Goal: Feedback & Contribution: Submit feedback/report problem

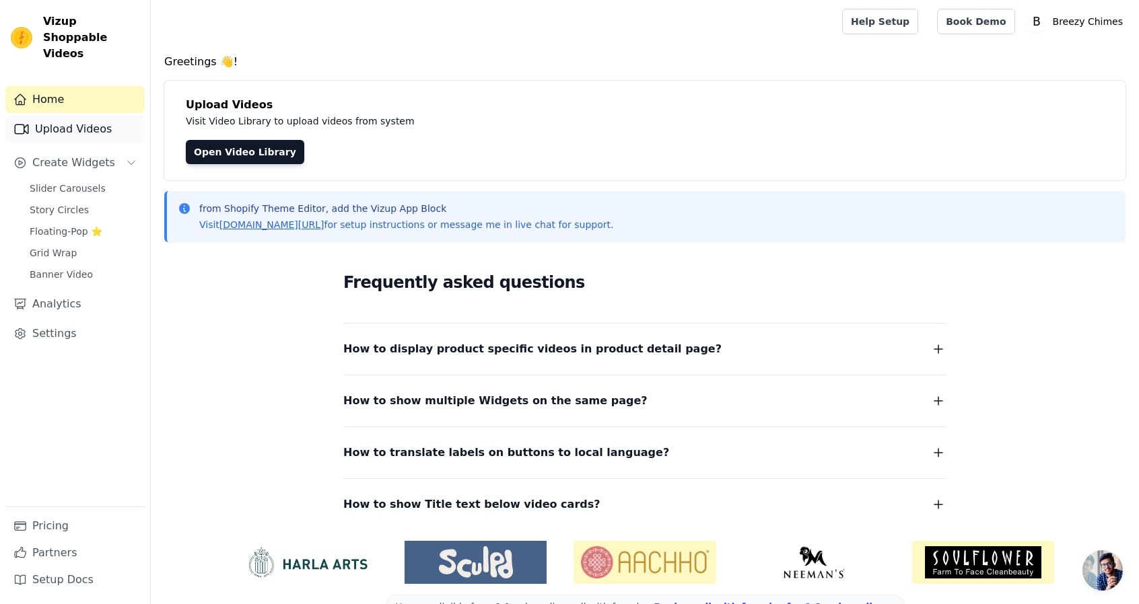
click at [101, 116] on link "Upload Videos" at bounding box center [74, 129] width 139 height 27
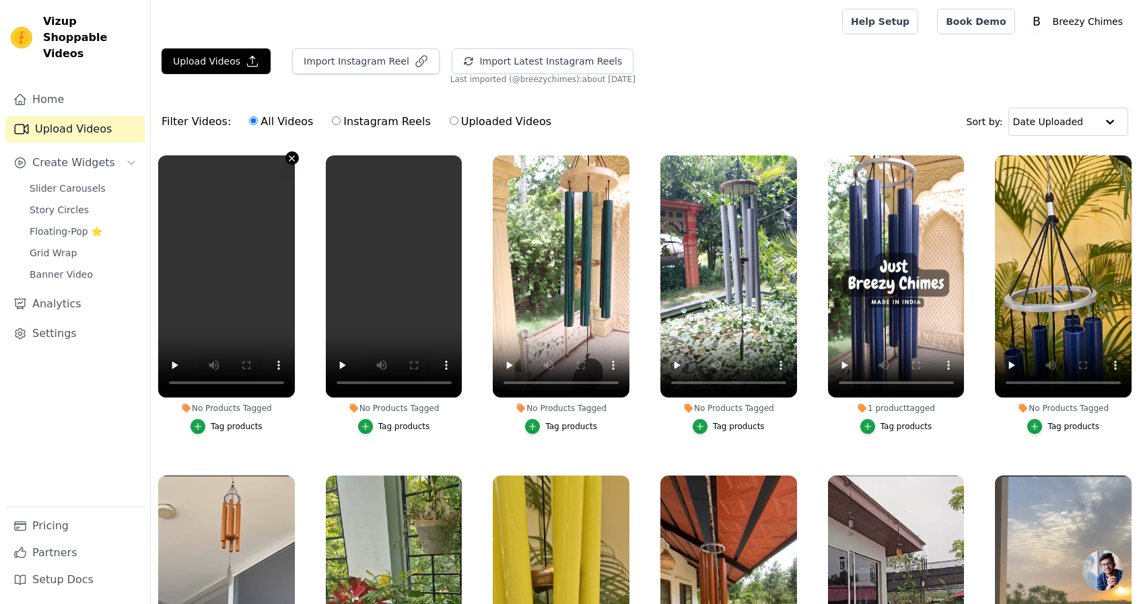
click at [292, 160] on icon "button" at bounding box center [292, 158] width 10 height 10
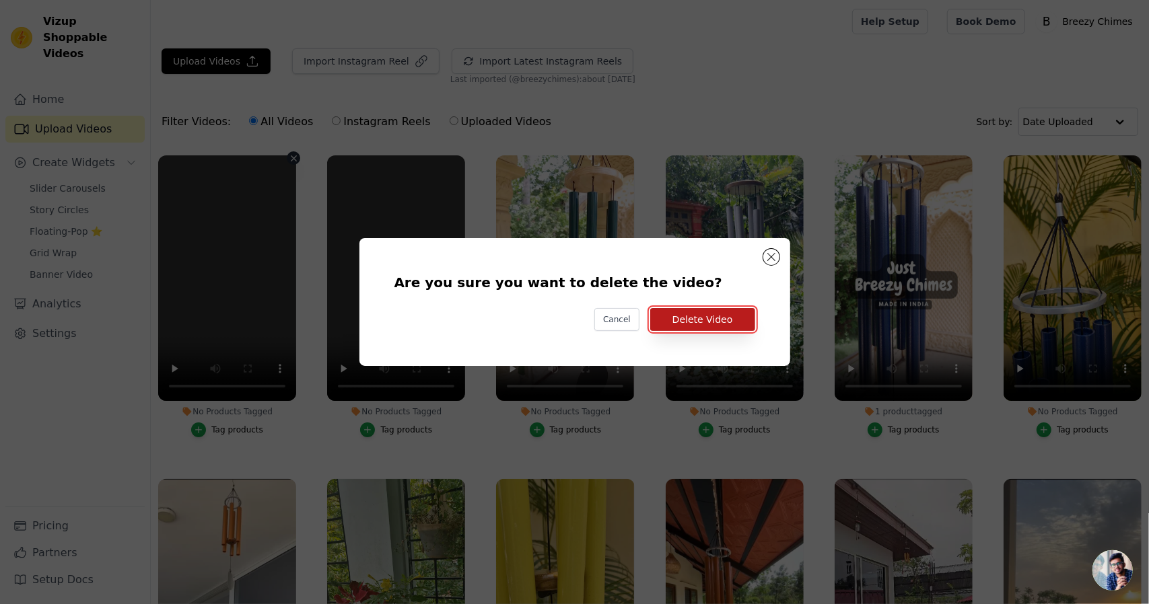
click at [715, 326] on button "Delete Video" at bounding box center [702, 319] width 105 height 23
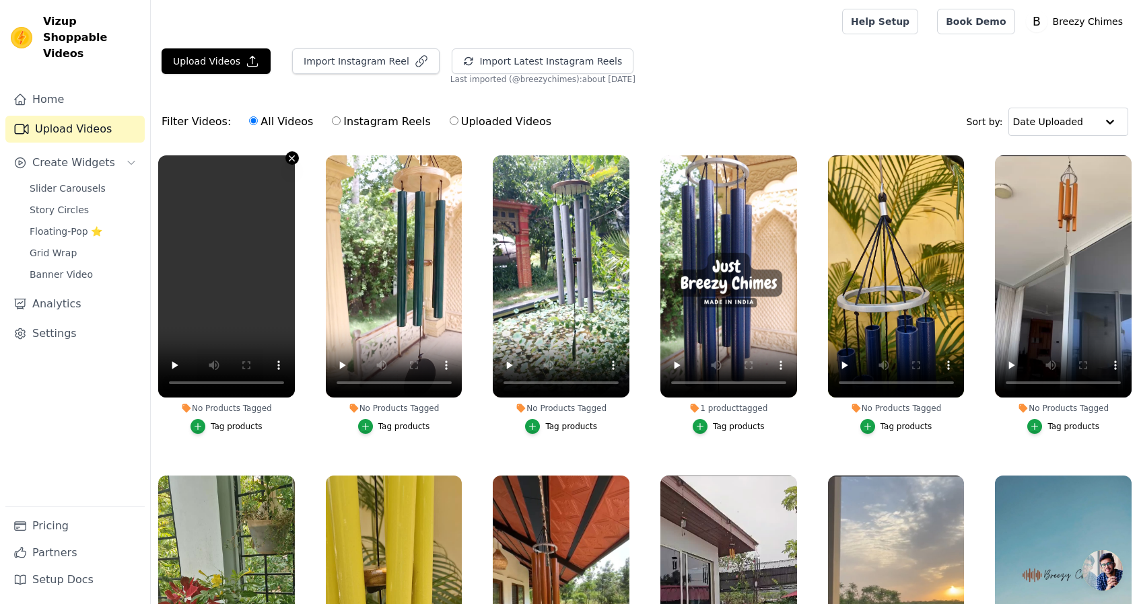
click at [287, 154] on icon "button" at bounding box center [292, 158] width 10 height 10
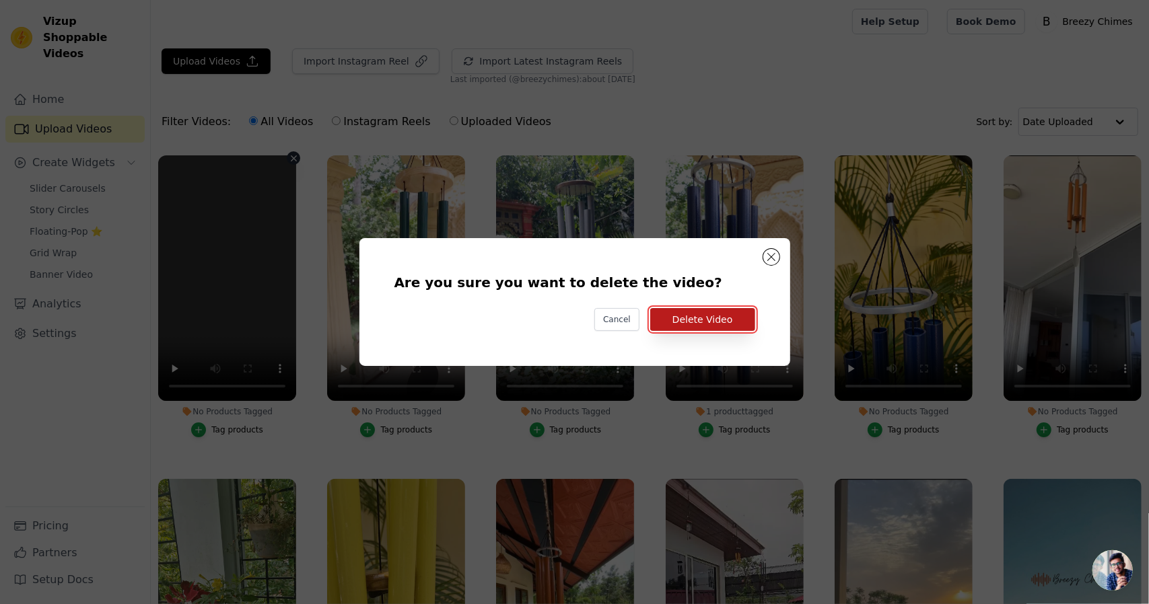
click at [701, 324] on button "Delete Video" at bounding box center [702, 319] width 105 height 23
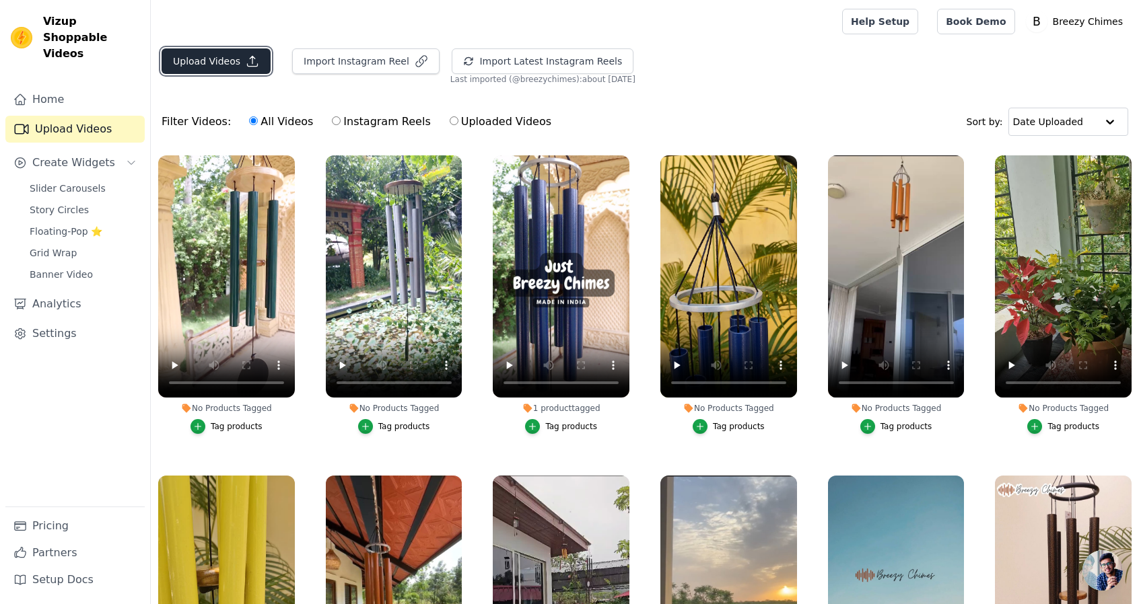
click at [231, 52] on button "Upload Videos" at bounding box center [216, 61] width 109 height 26
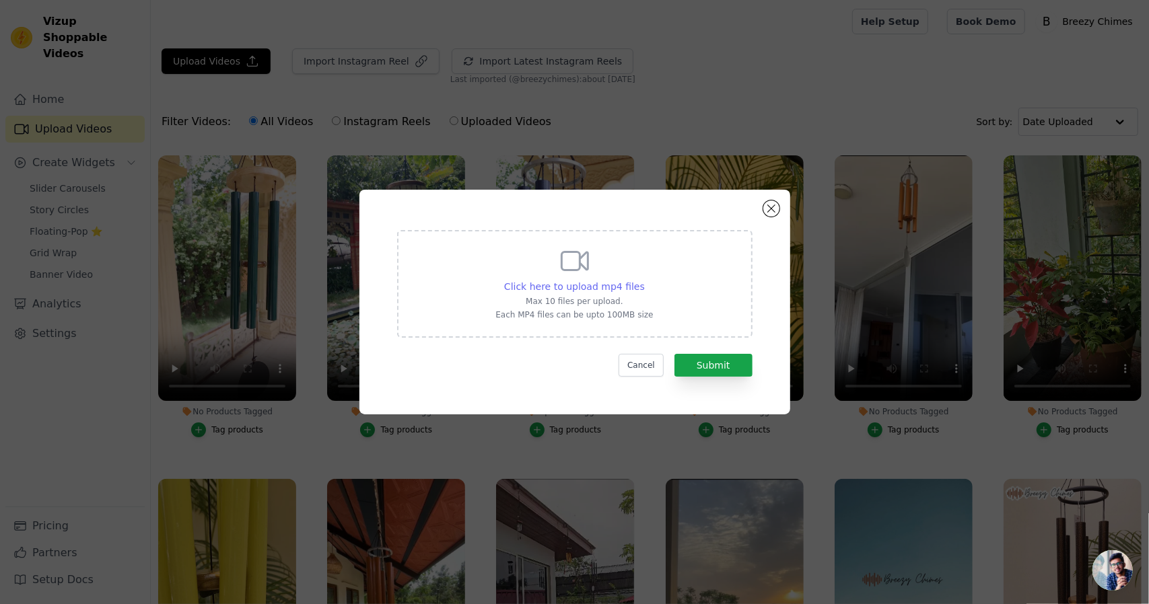
click at [604, 283] on span "Click here to upload mp4 files" at bounding box center [574, 286] width 141 height 11
click at [644, 280] on input "Click here to upload mp4 files Max 10 files per upload. Each MP4 files can be u…" at bounding box center [644, 279] width 1 height 1
type input "C:\fakepath\20250727_121404 - RESIZE - Videobolt.net - COMPRESS.mp4"
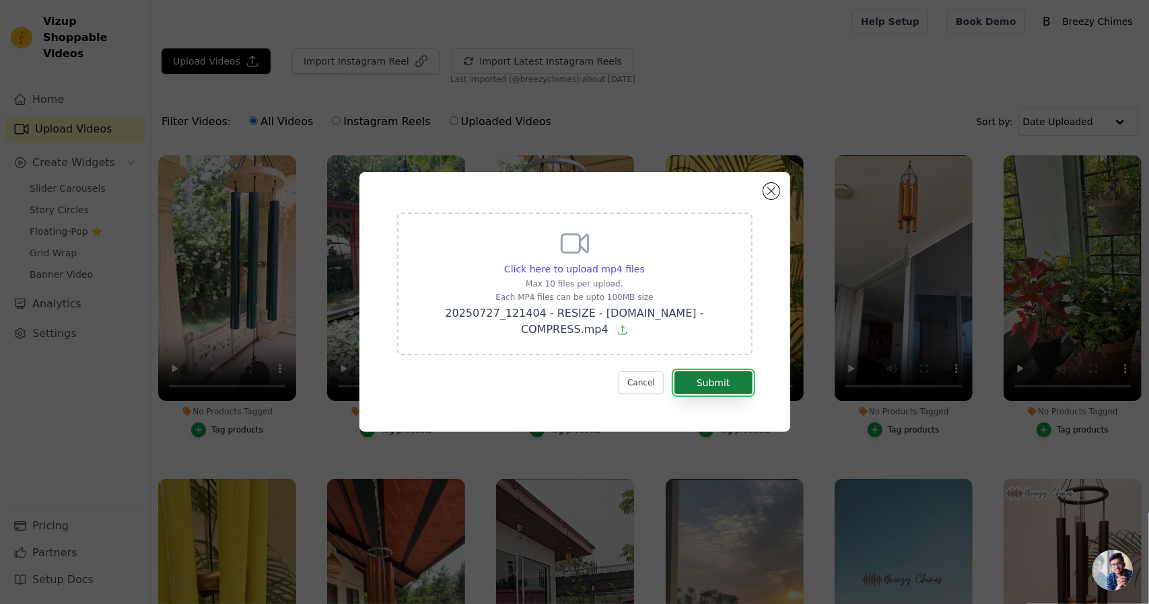
click at [718, 372] on button "Submit" at bounding box center [713, 383] width 78 height 23
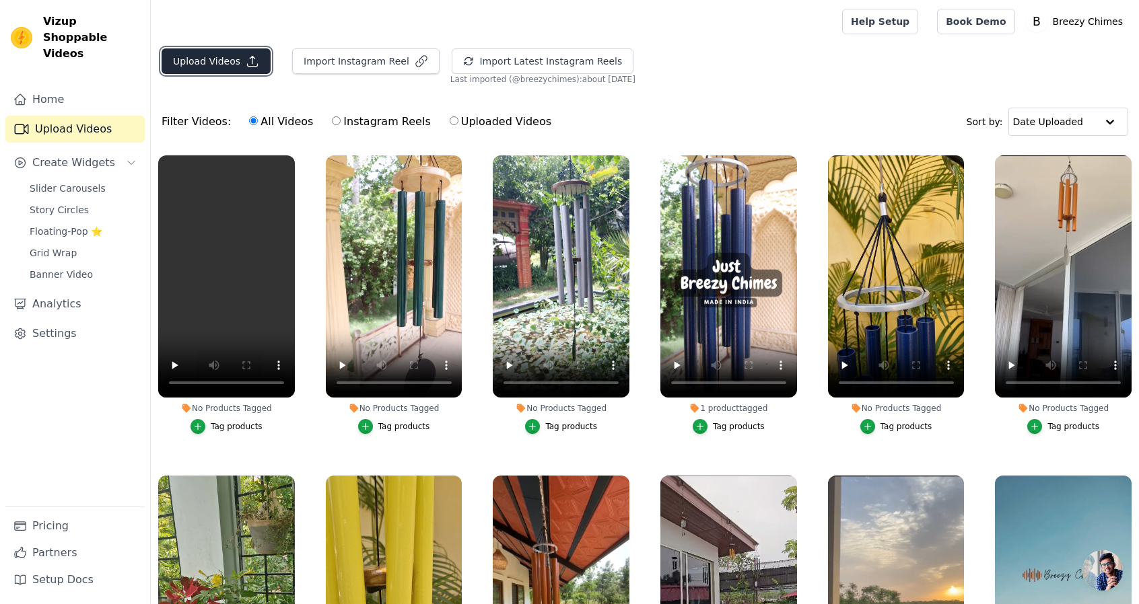
click at [203, 67] on button "Upload Videos" at bounding box center [216, 61] width 109 height 26
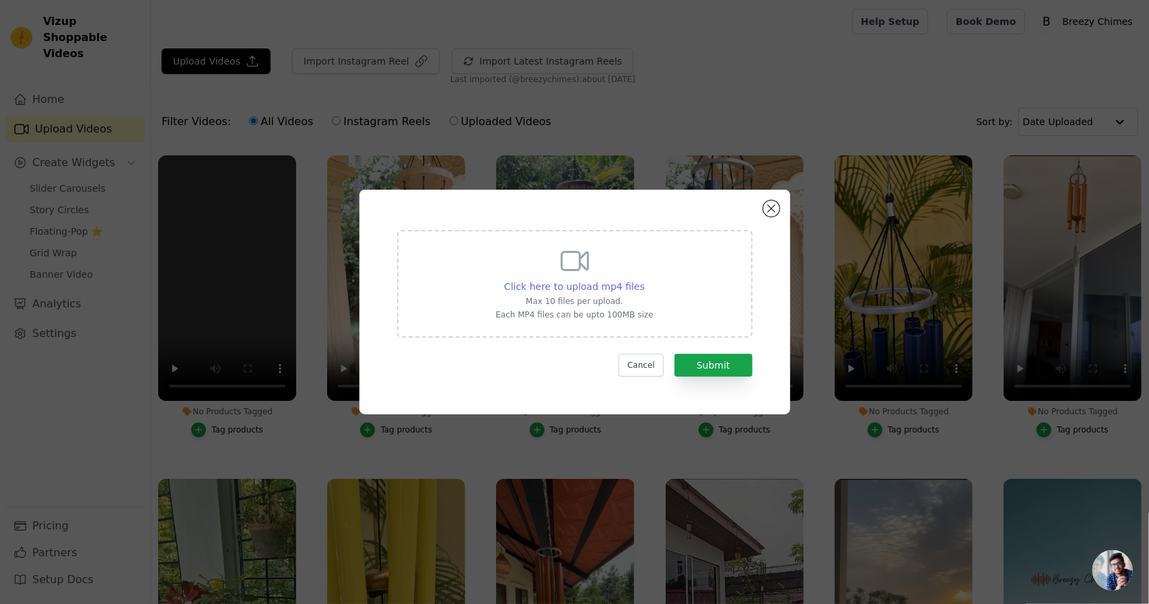
click at [572, 291] on span "Click here to upload mp4 files" at bounding box center [574, 286] width 141 height 11
click at [644, 280] on input "Click here to upload mp4 files Max 10 files per upload. Each MP4 files can be u…" at bounding box center [644, 279] width 1 height 1
type input "C:\fakepath\20250727_111109 - RESIZE - Videobolt.net - COMPRESS.mp4"
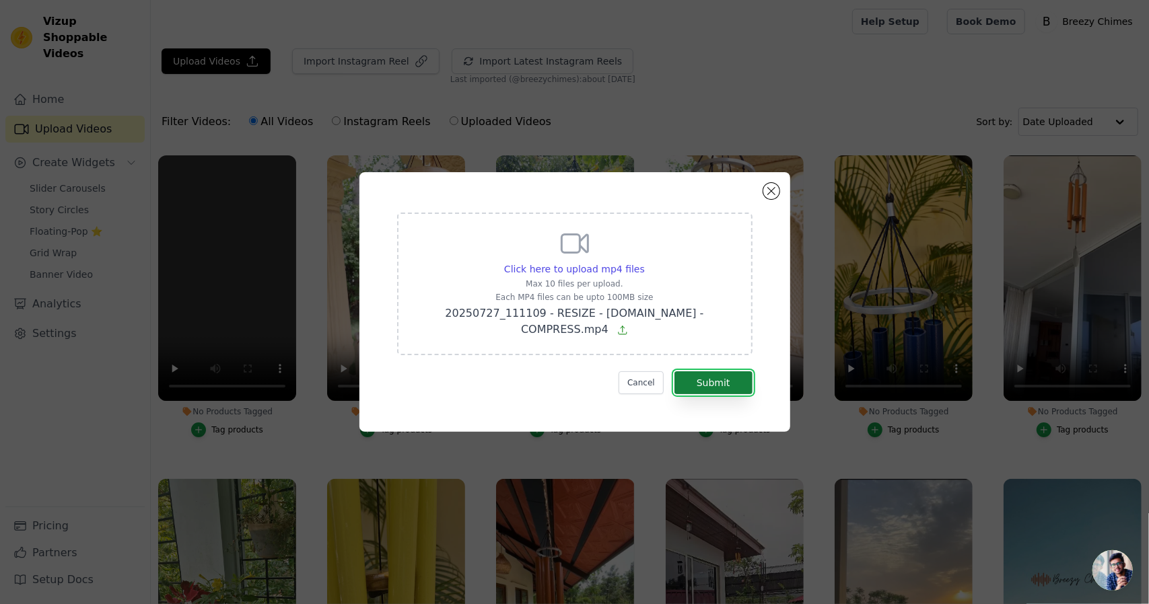
click at [694, 374] on button "Submit" at bounding box center [713, 383] width 78 height 23
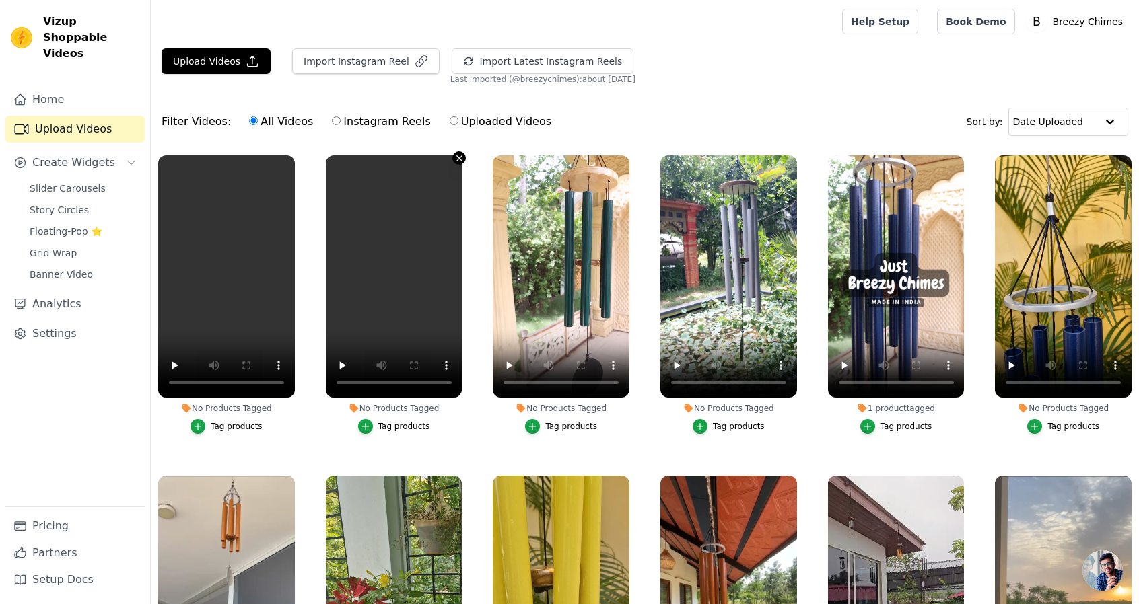
click at [454, 158] on icon "button" at bounding box center [459, 158] width 10 height 10
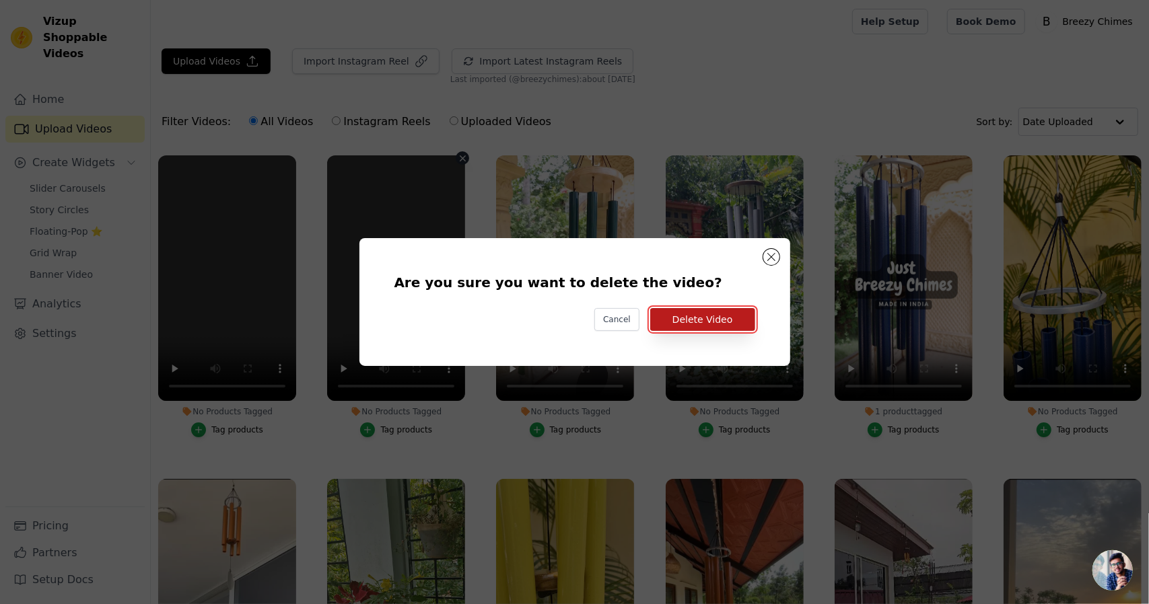
click at [679, 326] on button "Delete Video" at bounding box center [702, 319] width 105 height 23
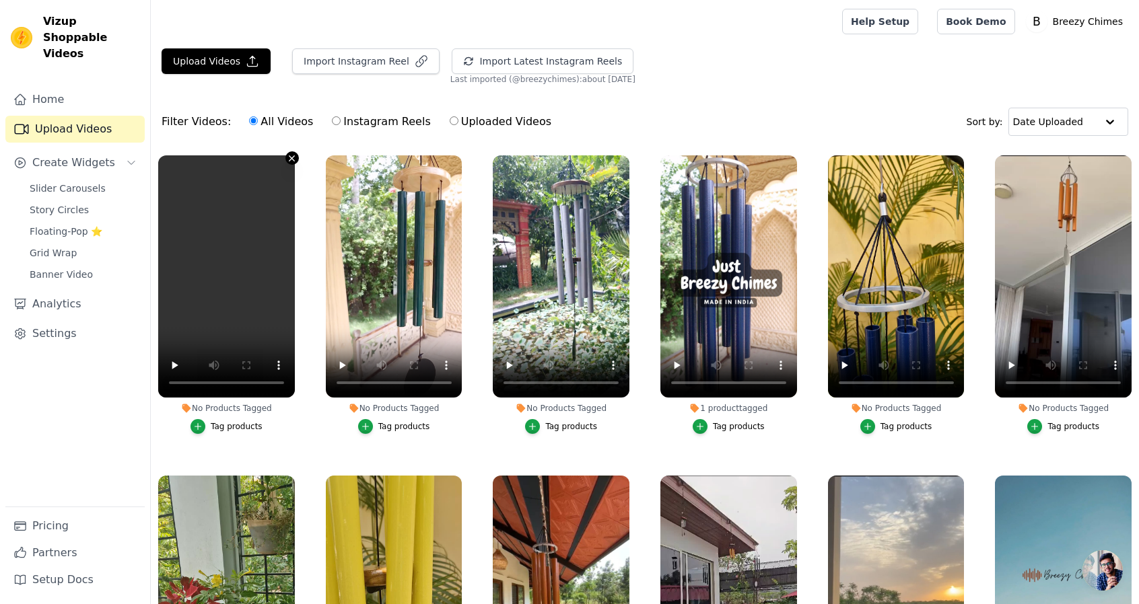
click at [288, 158] on icon "button" at bounding box center [292, 158] width 10 height 10
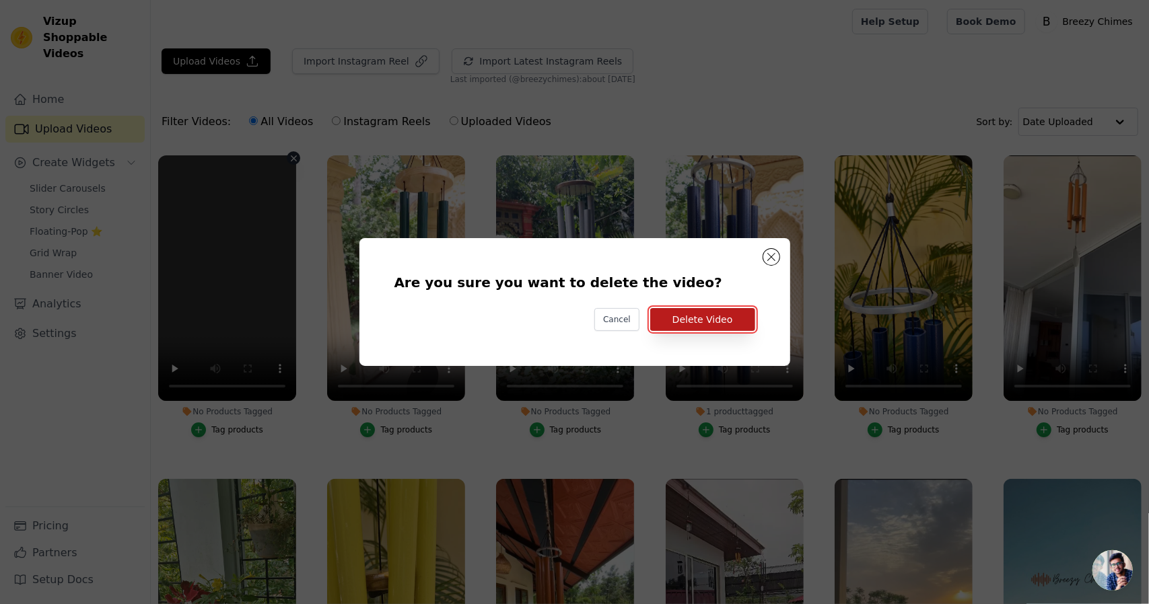
click at [693, 322] on button "Delete Video" at bounding box center [702, 319] width 105 height 23
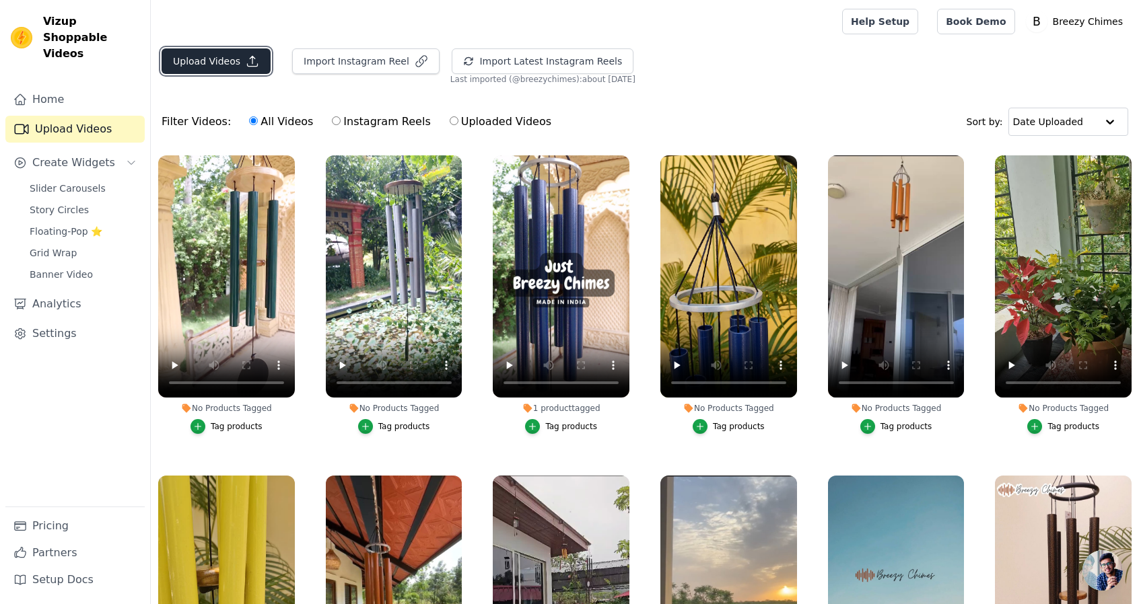
click at [230, 65] on button "Upload Videos" at bounding box center [216, 61] width 109 height 26
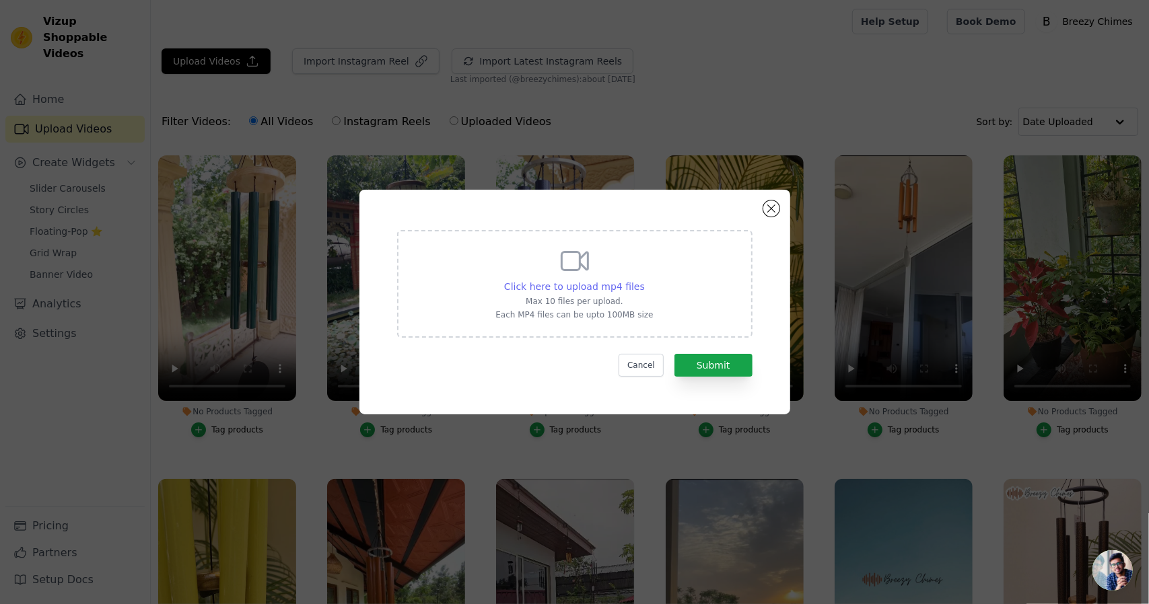
click at [568, 289] on span "Click here to upload mp4 files" at bounding box center [574, 286] width 141 height 11
click at [644, 280] on input "Click here to upload mp4 files Max 10 files per upload. Each MP4 files can be u…" at bounding box center [644, 279] width 1 height 1
type input "C:\fakepath\20250727_111109 - RESIZE - Videobolt.net (1).mp4"
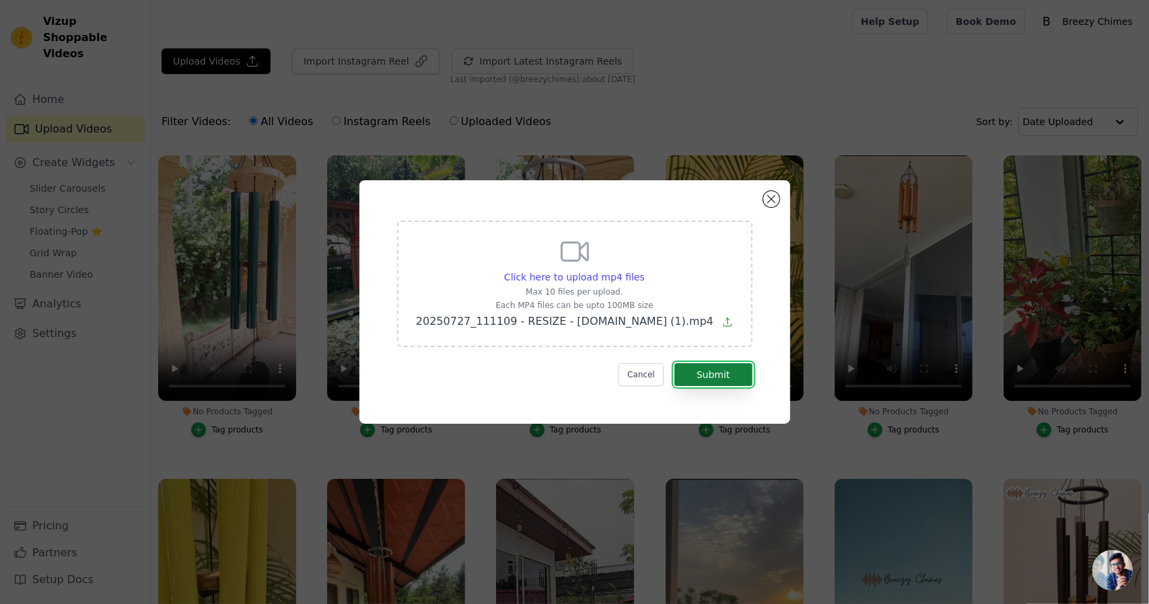
click at [728, 376] on button "Submit" at bounding box center [713, 374] width 78 height 23
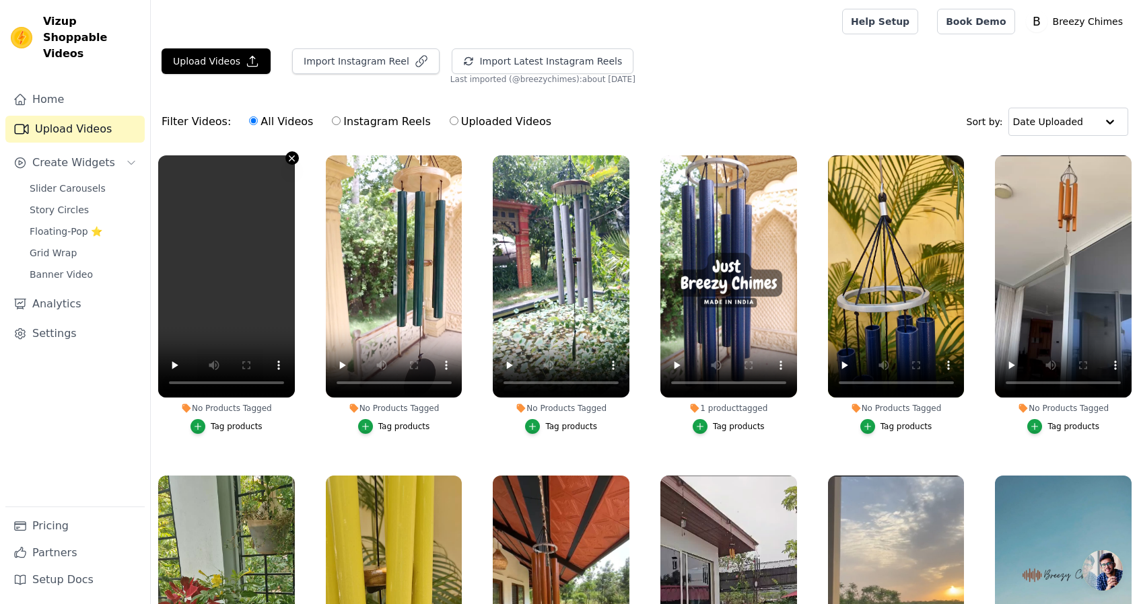
click at [291, 153] on icon "button" at bounding box center [292, 158] width 10 height 10
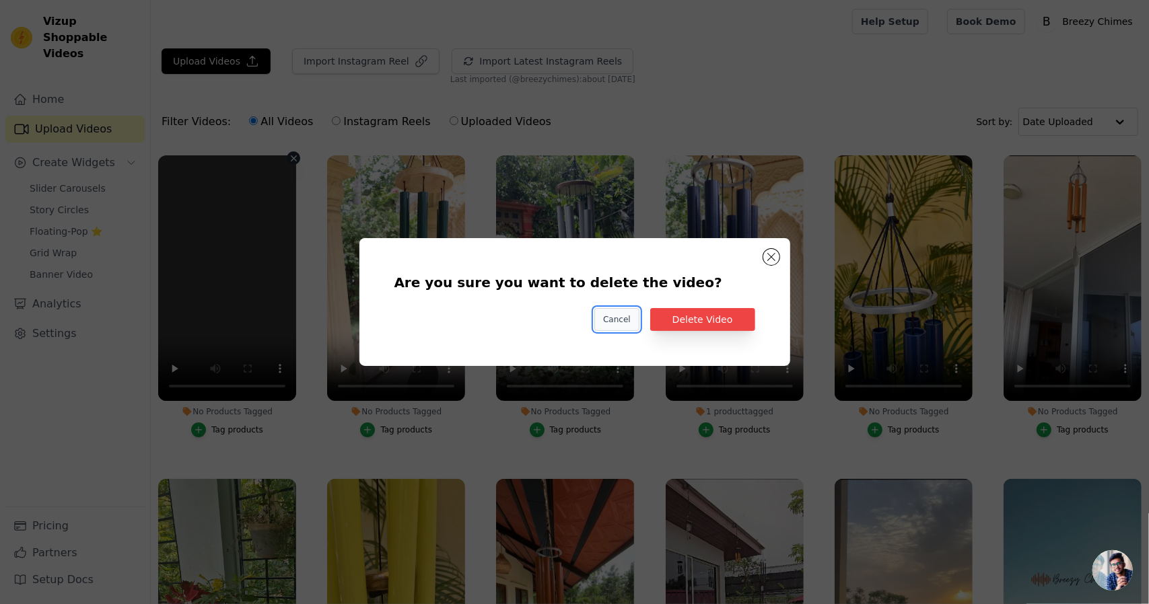
click at [622, 322] on button "Cancel" at bounding box center [616, 319] width 45 height 23
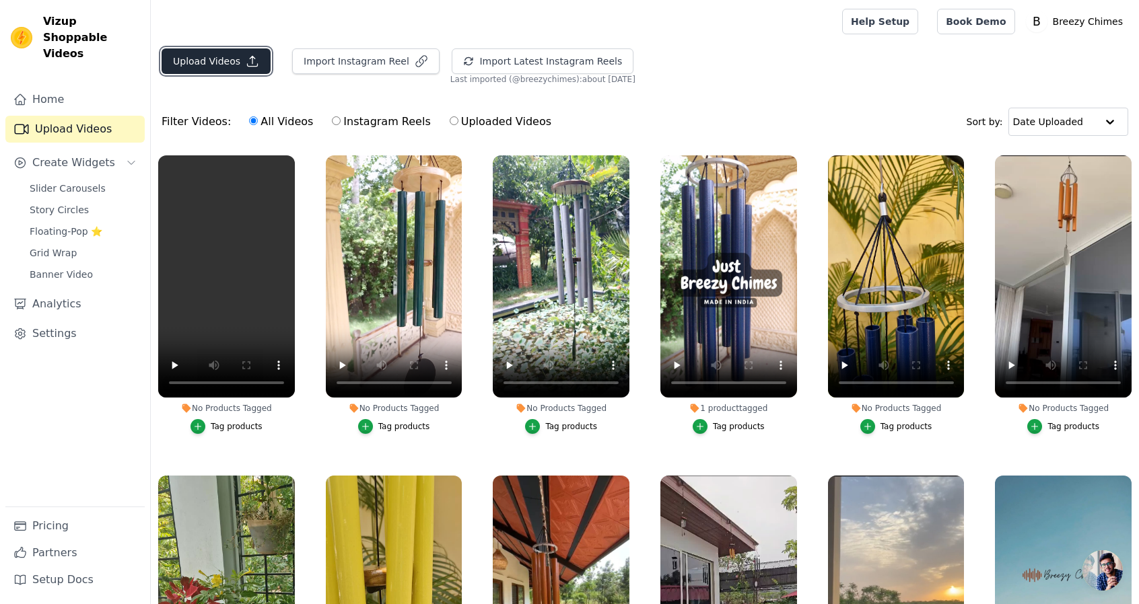
click at [213, 63] on button "Upload Videos" at bounding box center [216, 61] width 109 height 26
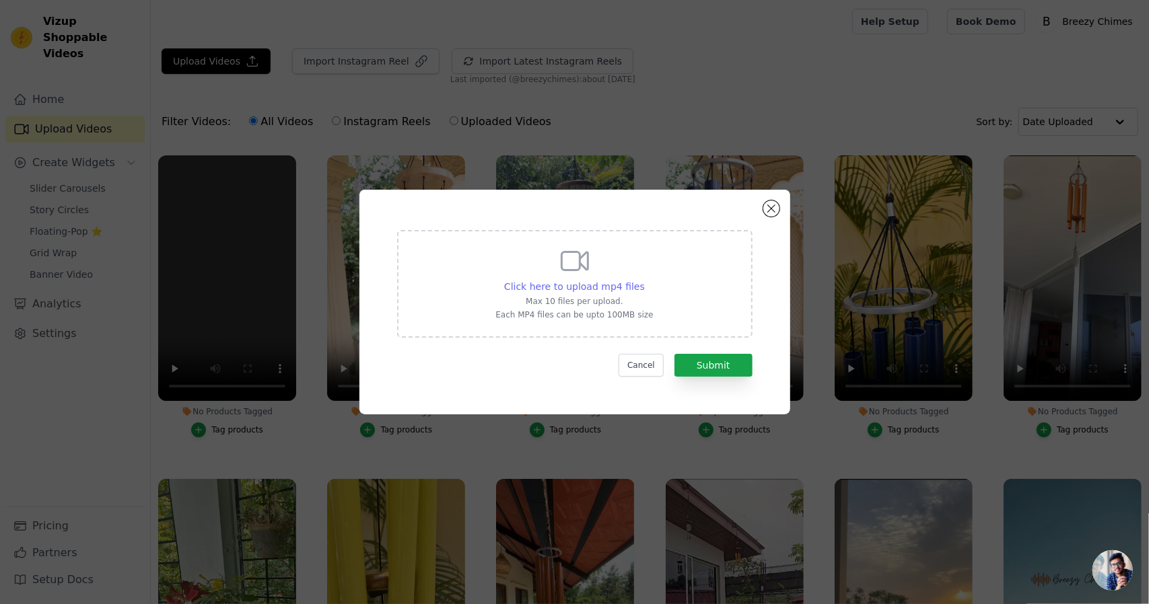
click at [611, 287] on span "Click here to upload mp4 files" at bounding box center [574, 286] width 141 height 11
click at [644, 280] on input "Click here to upload mp4 files Max 10 files per upload. Each MP4 files can be u…" at bounding box center [644, 279] width 1 height 1
type input "C:\fakepath\20250727_111109 - COMPRESS - RESIZE - Videobolt.net.mp4"
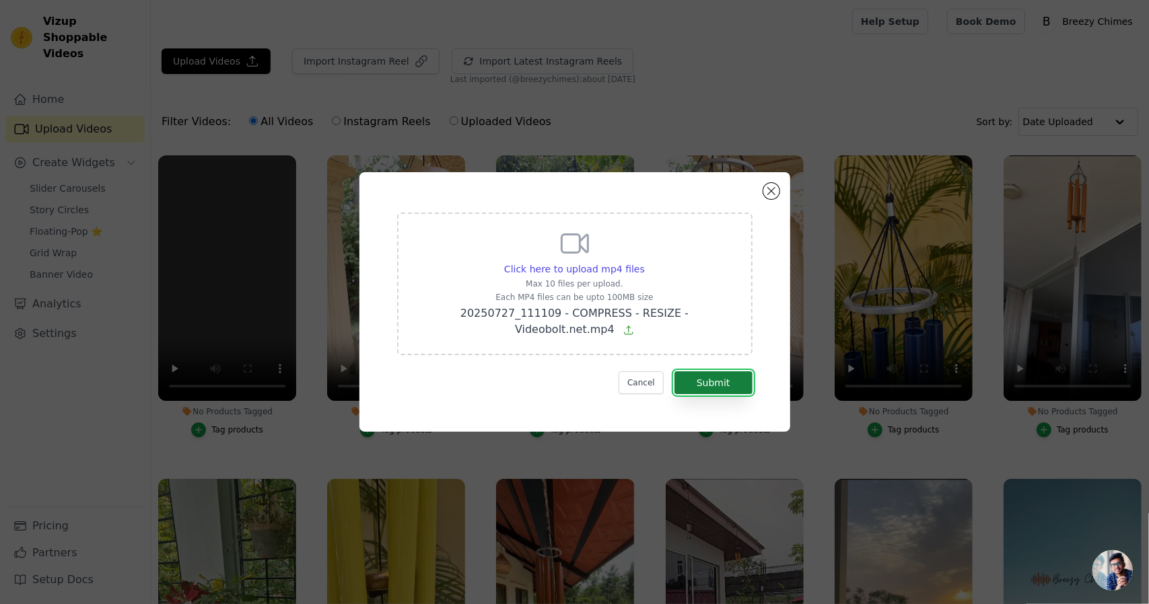
click at [718, 378] on button "Submit" at bounding box center [713, 383] width 78 height 23
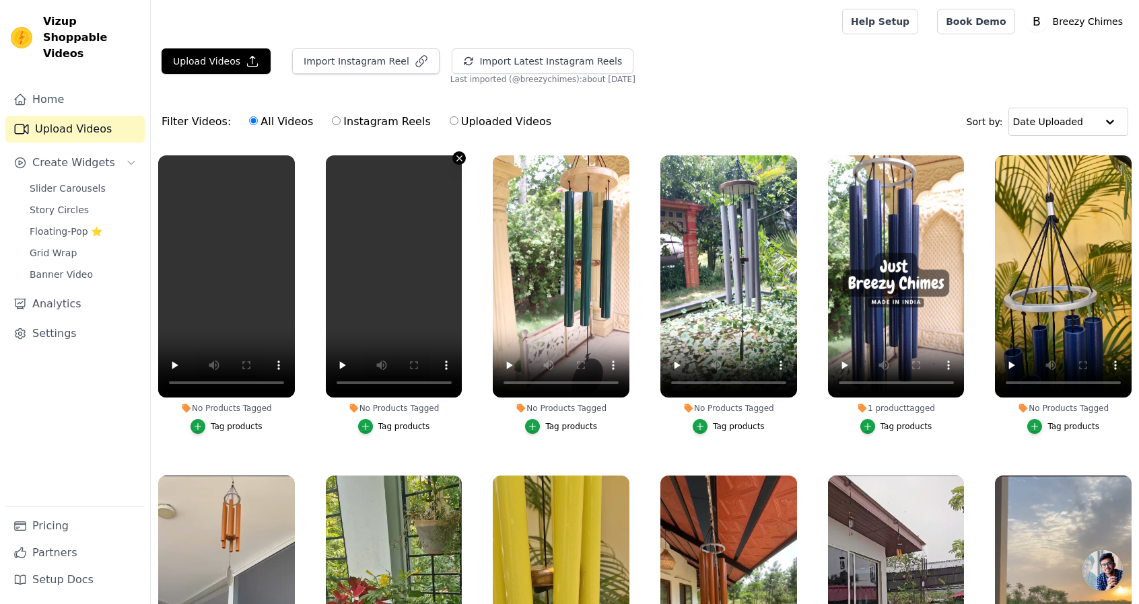
click at [459, 160] on icon "button" at bounding box center [459, 158] width 10 height 10
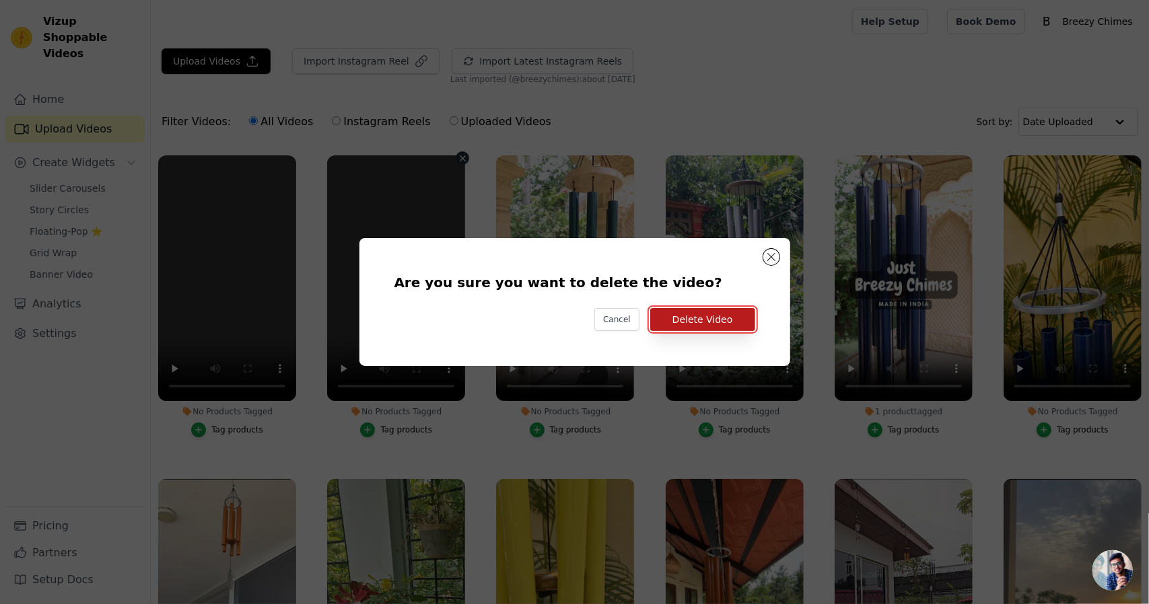
click at [676, 318] on button "Delete Video" at bounding box center [702, 319] width 105 height 23
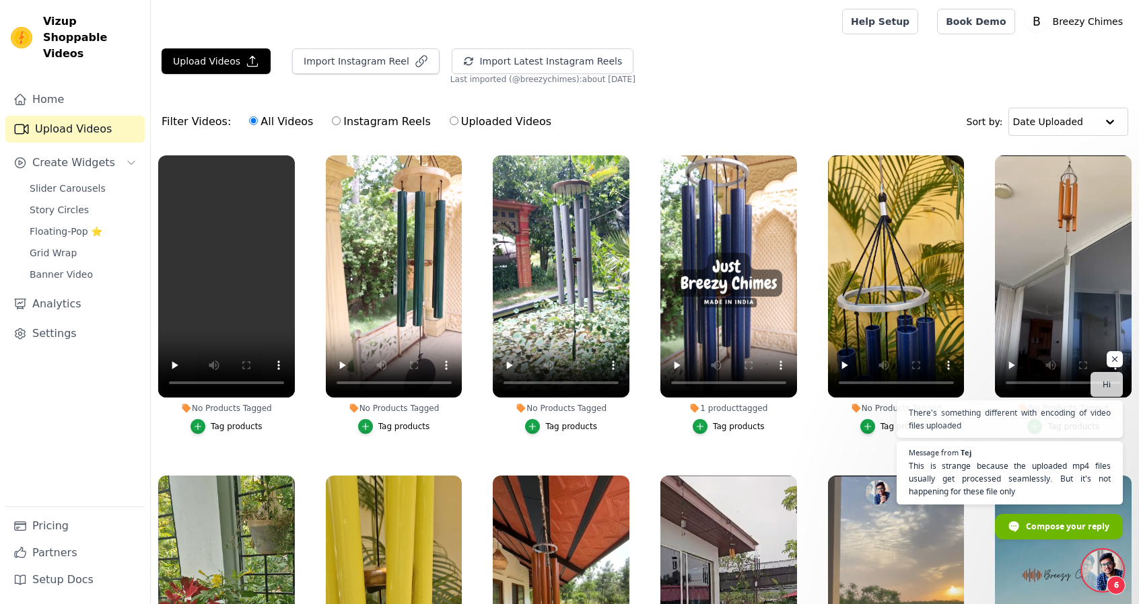
click at [1088, 571] on span "Open chat" at bounding box center [1102, 571] width 40 height 40
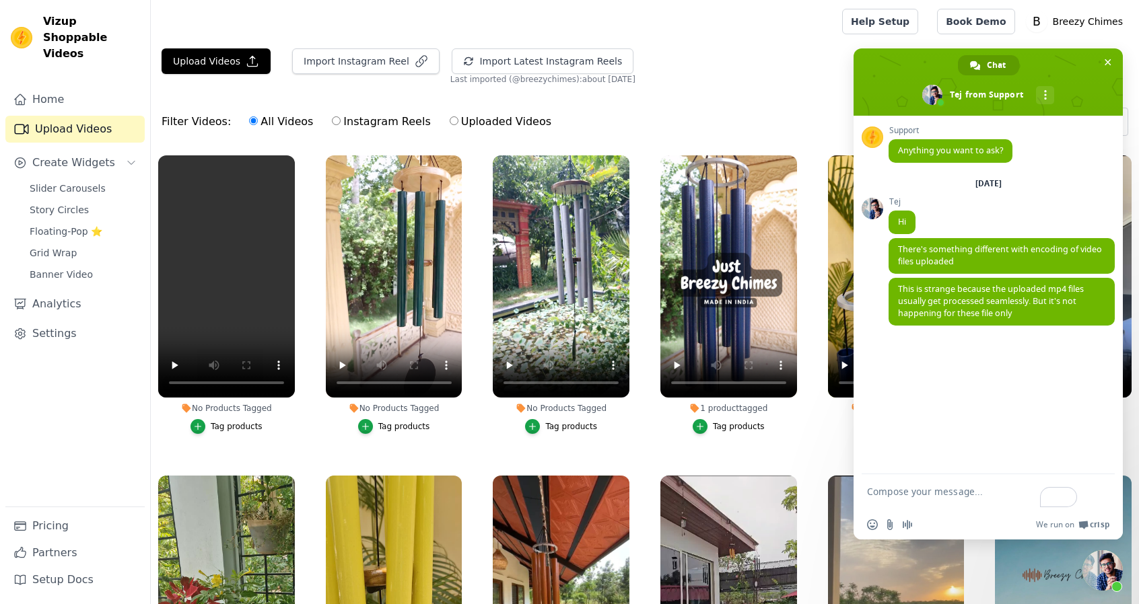
click at [949, 499] on textarea "To enrich screen reader interactions, please activate Accessibility in Grammarl…" at bounding box center [973, 498] width 213 height 24
type textarea "hi"
type textarea "I"
type textarea "i"
type textarea "while importing from Instagram is working fine"
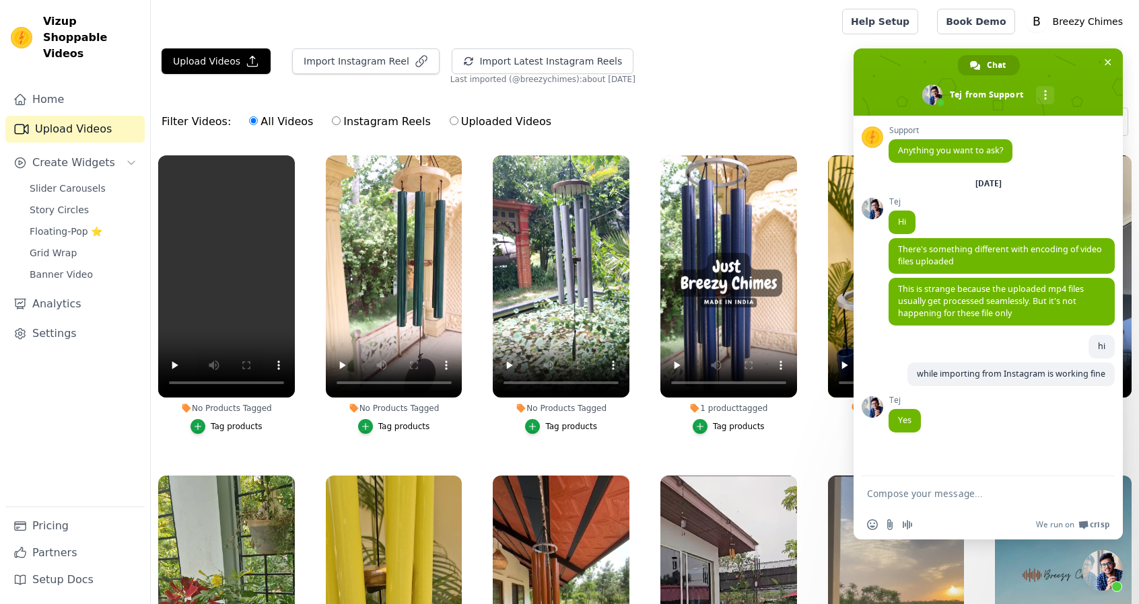
click at [985, 487] on form at bounding box center [973, 495] width 213 height 36
drag, startPoint x: 970, startPoint y: 501, endPoint x: 977, endPoint y: 491, distance: 12.5
click at [977, 491] on form at bounding box center [973, 495] width 213 height 36
click at [977, 491] on textarea "Compose your message..." at bounding box center [973, 494] width 213 height 12
type textarea "if file is greater than 15 mb we are facing this issue"
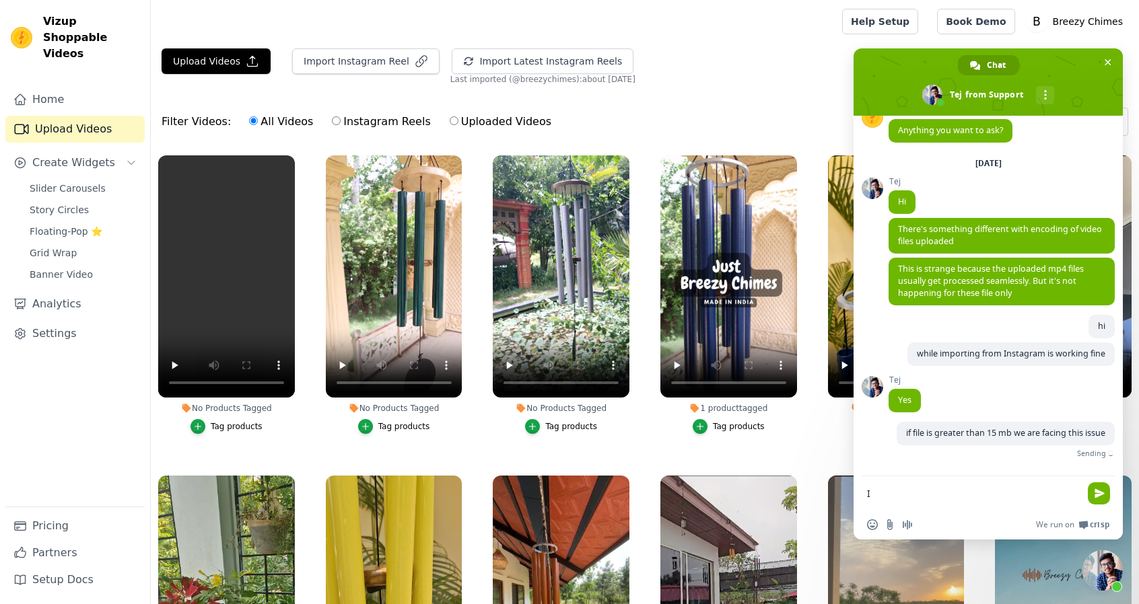
scroll to position [22, 0]
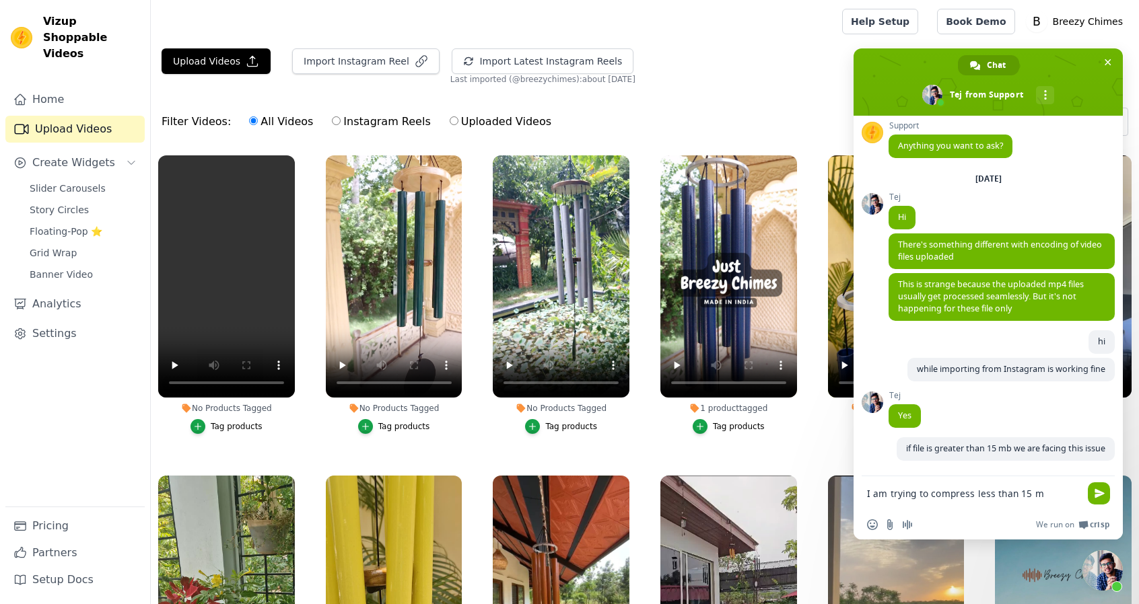
type textarea "I am trying to compress less than 15 mb"
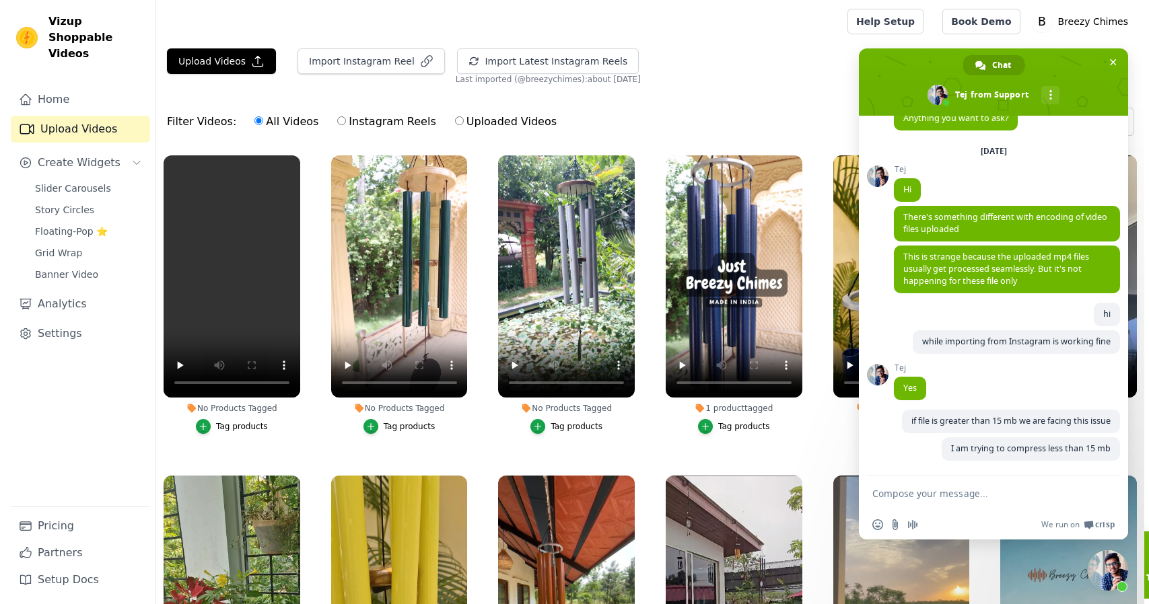
scroll to position [50, 0]
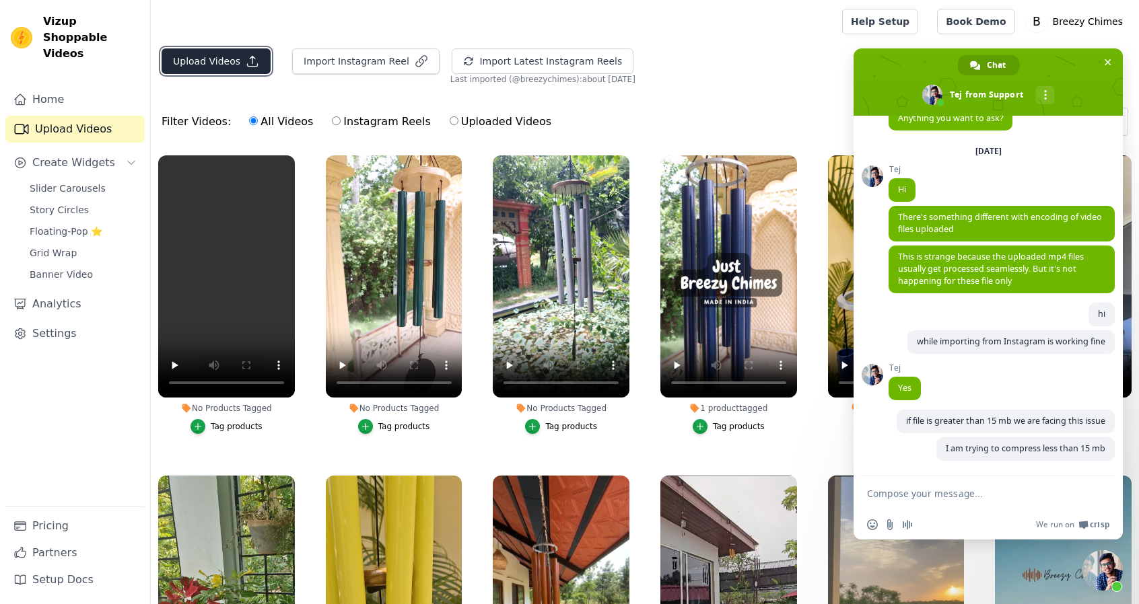
click at [213, 59] on button "Upload Videos" at bounding box center [216, 61] width 109 height 26
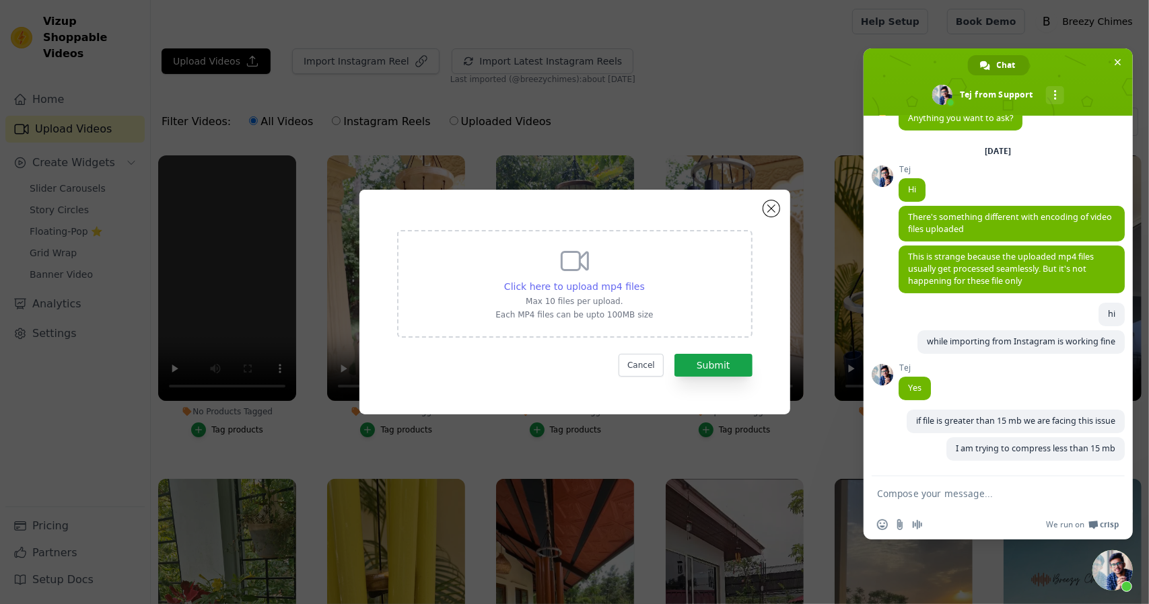
click at [565, 282] on span "Click here to upload mp4 files" at bounding box center [574, 286] width 141 height 11
click at [644, 280] on input "Click here to upload mp4 files Max 10 files per upload. Each MP4 files can be u…" at bounding box center [644, 279] width 1 height 1
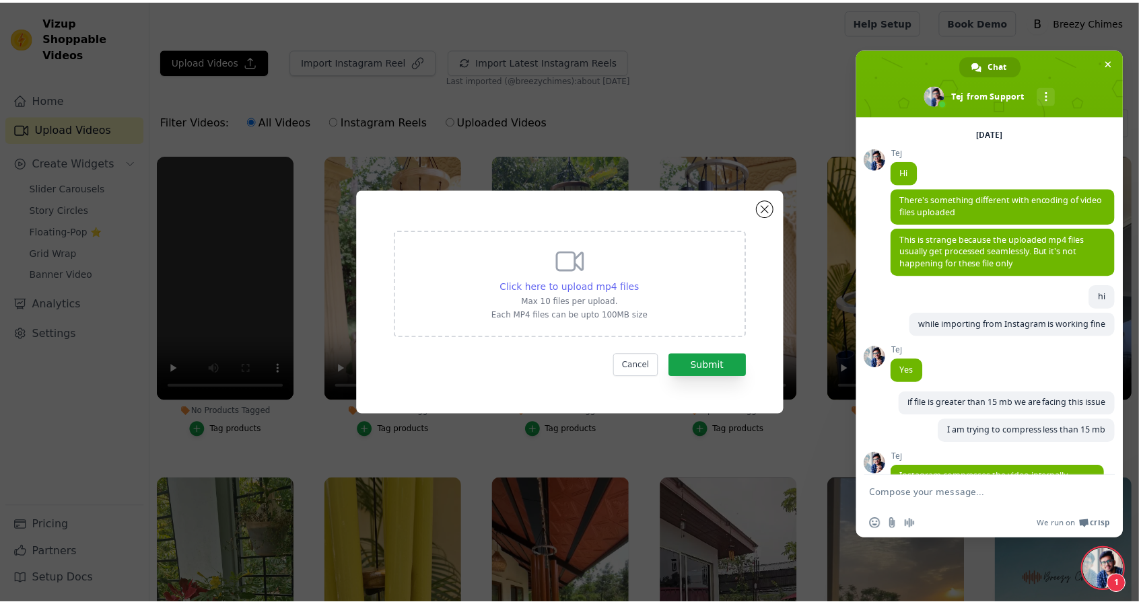
scroll to position [122, 0]
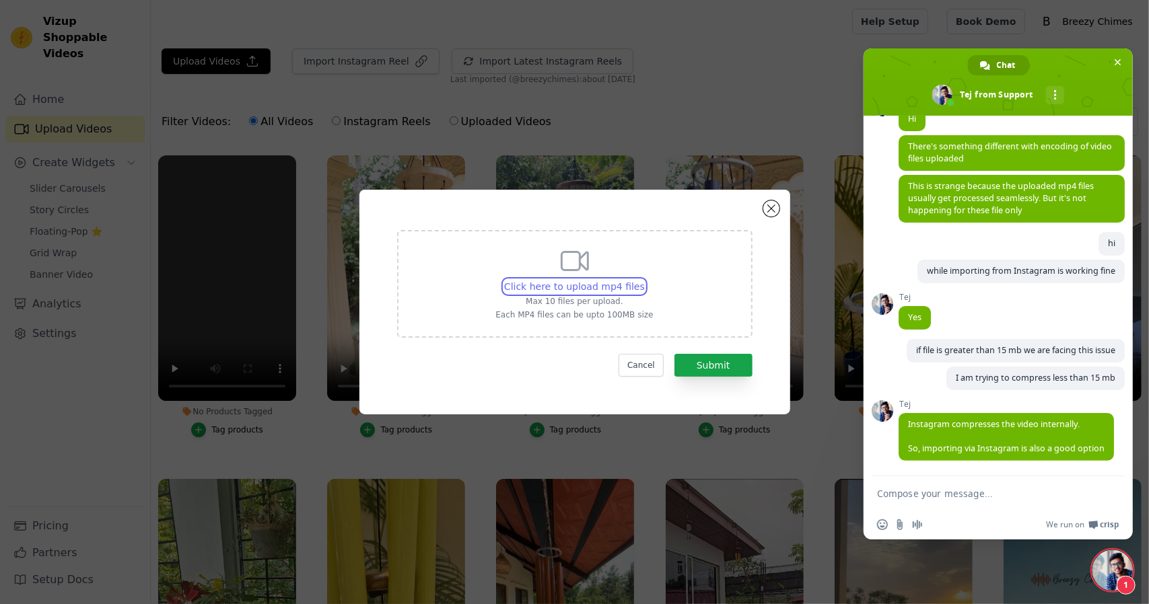
type input "C:\fakepath\Untitled design.mp4"
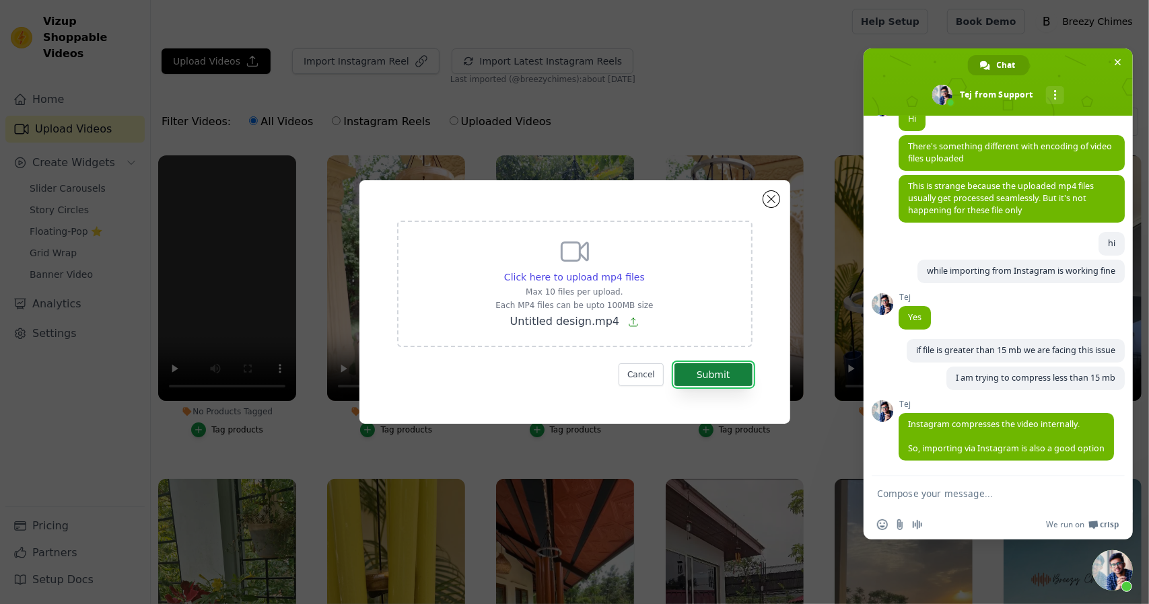
click at [726, 368] on button "Submit" at bounding box center [713, 374] width 78 height 23
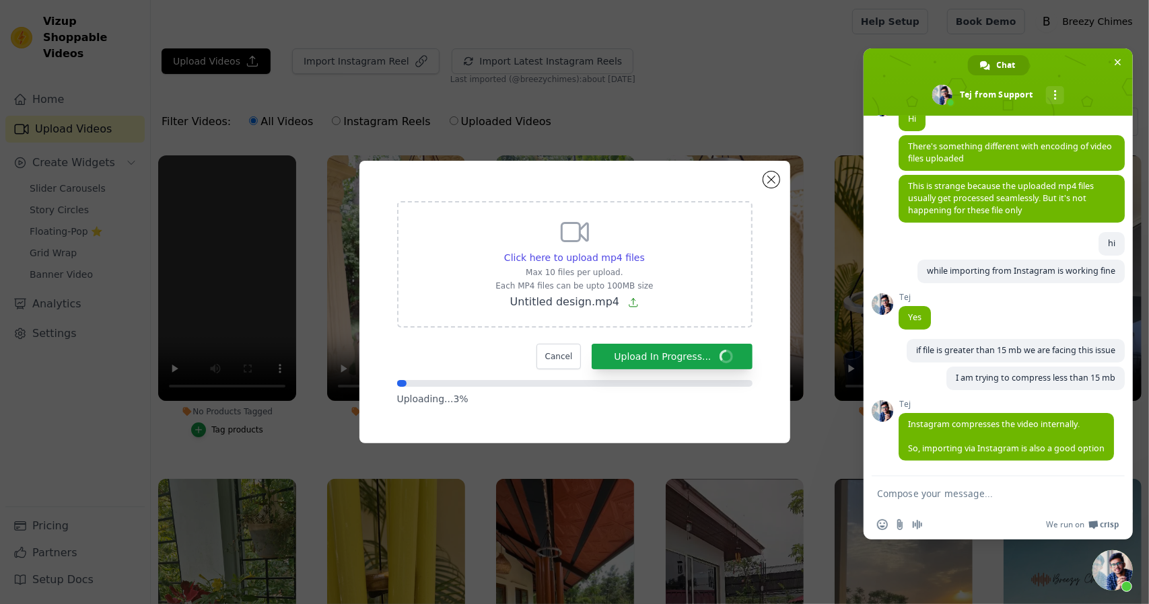
click at [918, 499] on textarea "Compose your message..." at bounding box center [983, 494] width 213 height 12
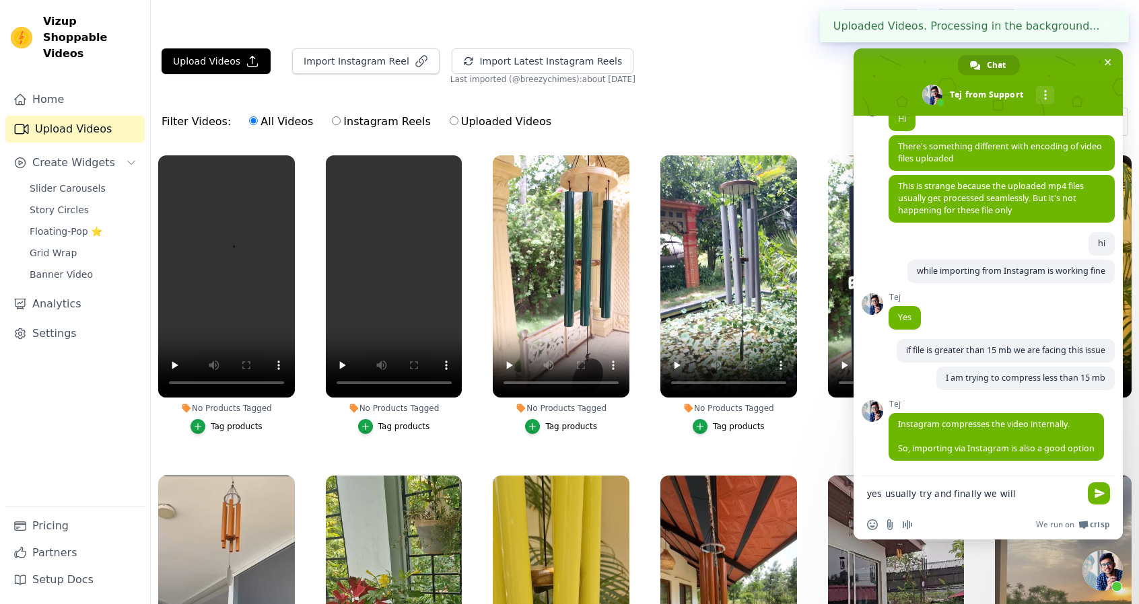
type textarea "yes usually try and finally we wil"
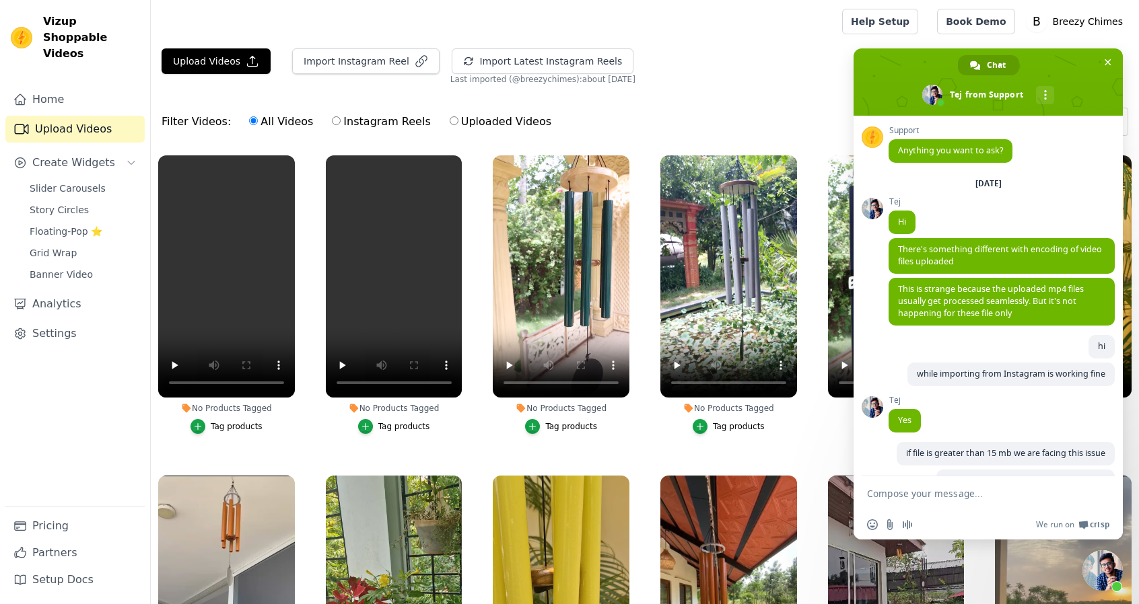
scroll to position [122, 0]
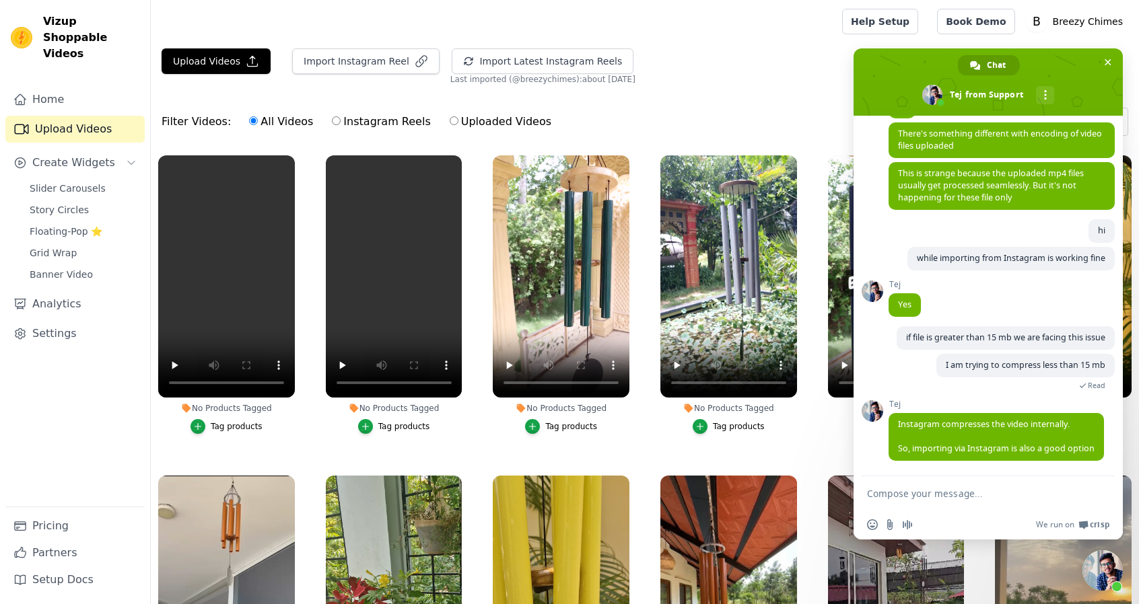
click at [969, 495] on textarea "Compose your message..." at bounding box center [973, 494] width 213 height 12
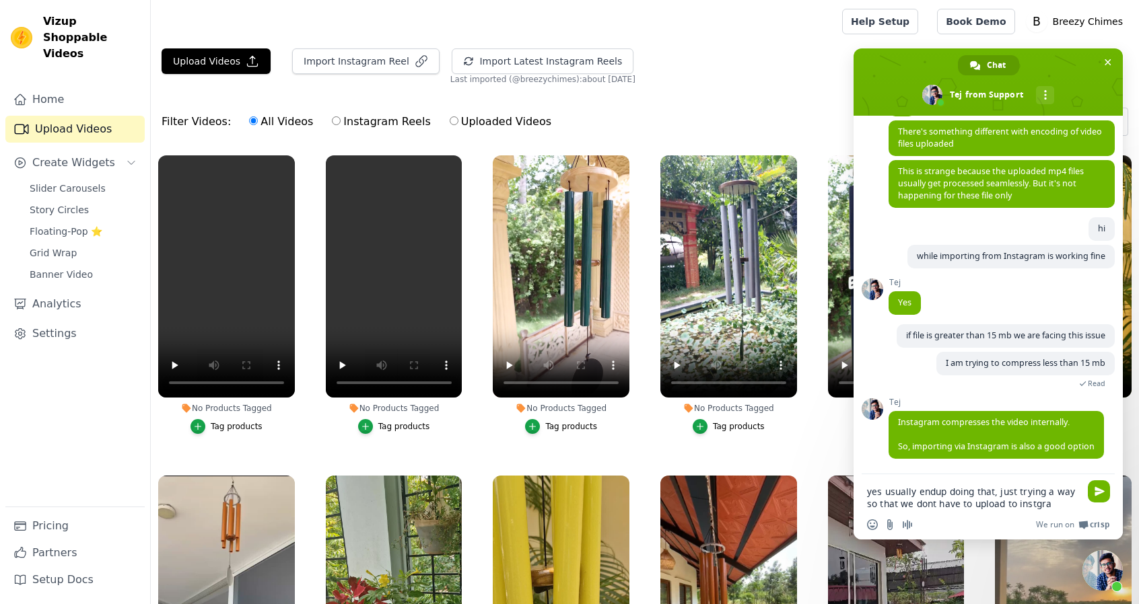
type textarea "yes usually endup doing that, just trying a way so that we dont have to upload …"
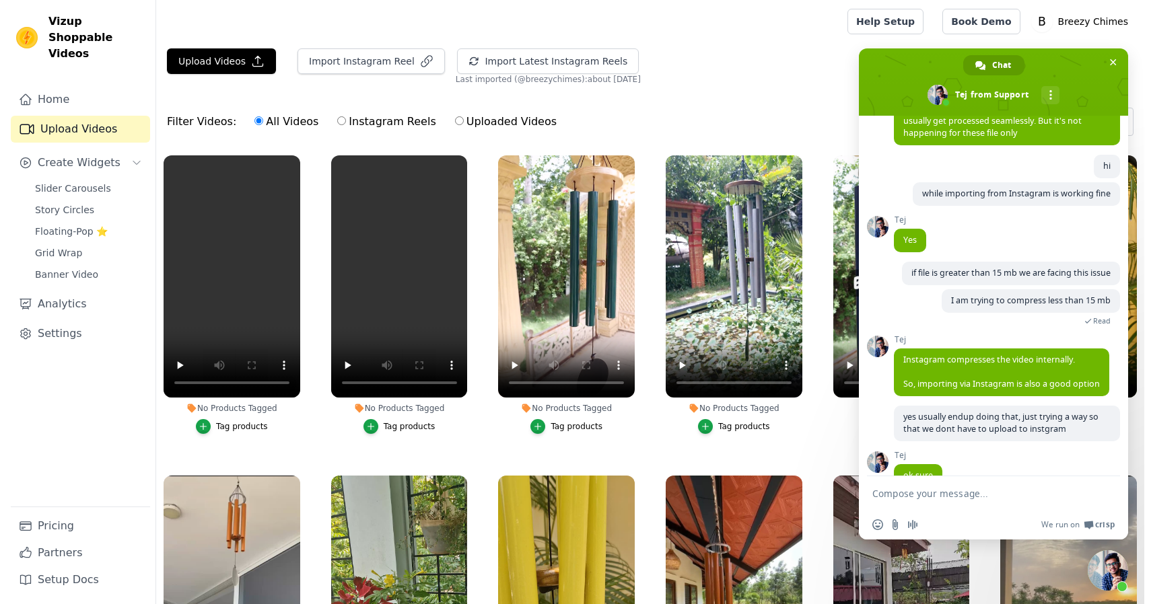
scroll to position [228, 0]
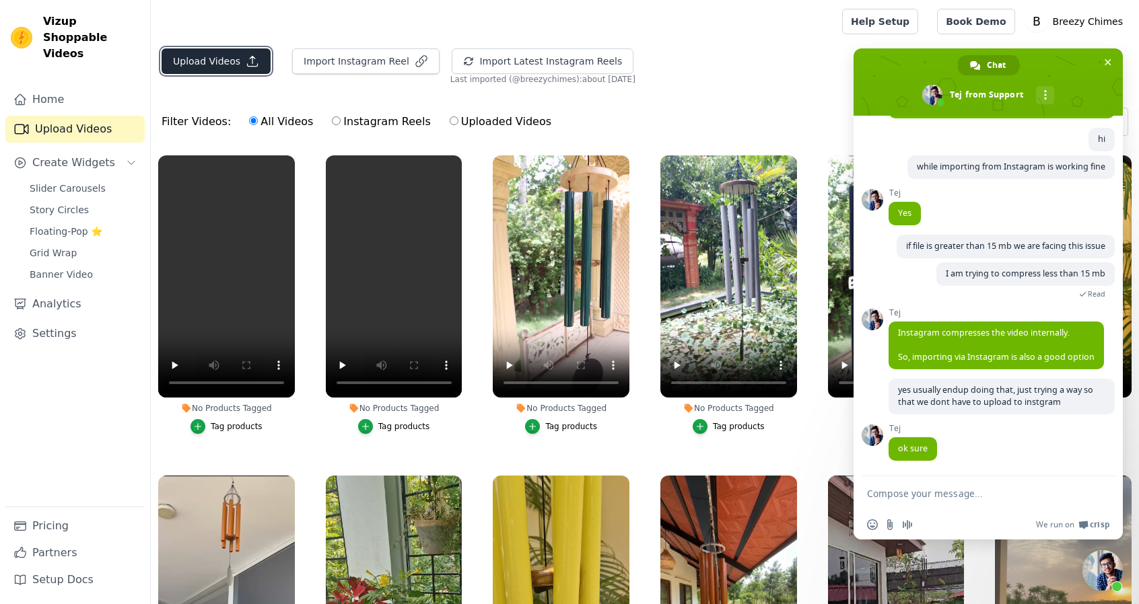
click at [250, 65] on icon "button" at bounding box center [252, 61] width 13 height 13
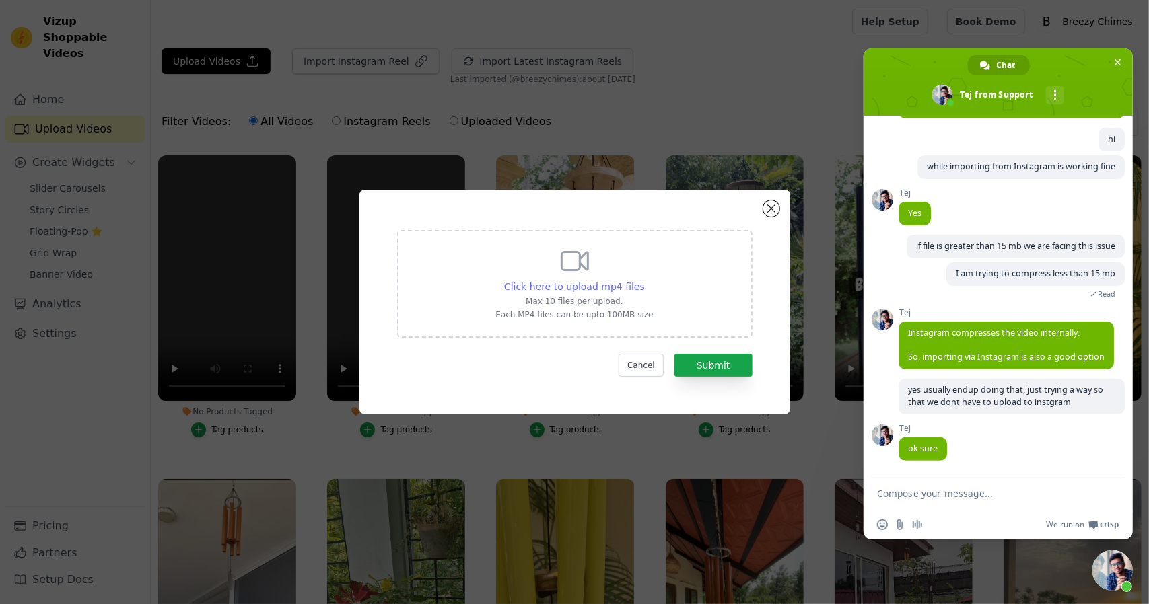
click at [565, 285] on span "Click here to upload mp4 files" at bounding box center [574, 286] width 141 height 11
click at [644, 280] on input "Click here to upload mp4 files Max 10 files per upload. Each MP4 files can be u…" at bounding box center [644, 279] width 1 height 1
type input "C:\fakepath\Untitled design - COMPRESS.mp4"
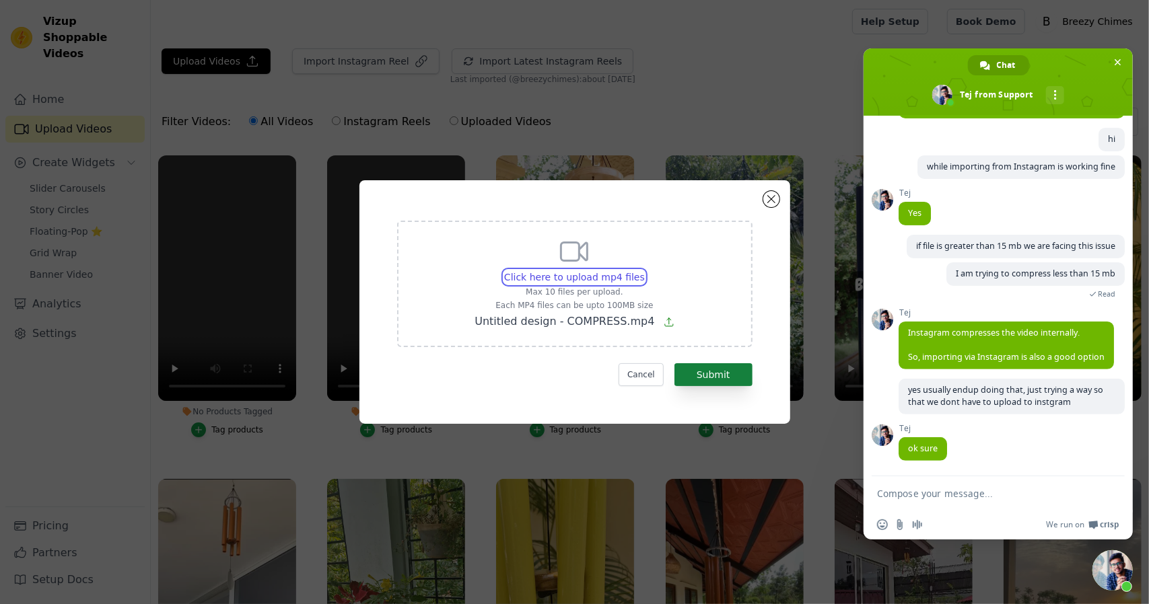
scroll to position [256, 0]
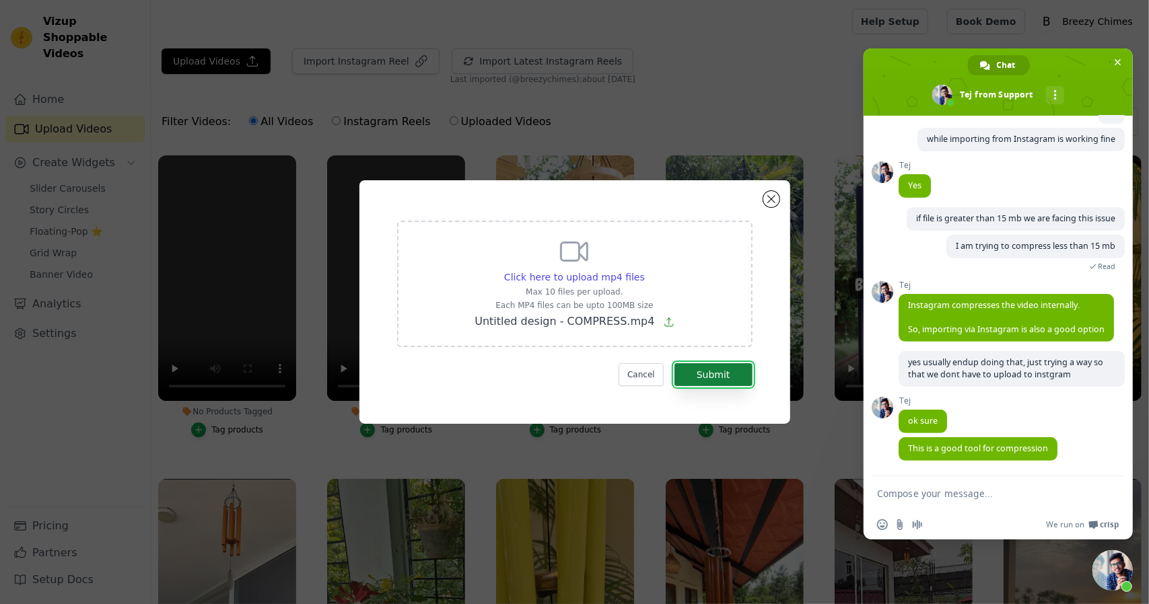
click at [714, 368] on button "Submit" at bounding box center [713, 374] width 78 height 23
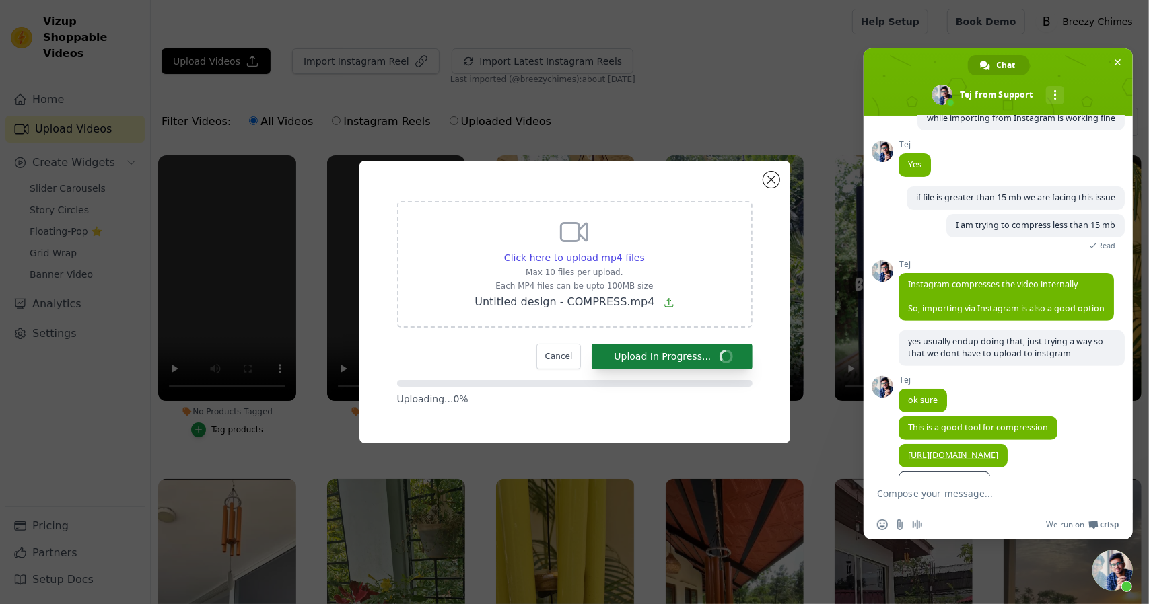
scroll to position [312, 0]
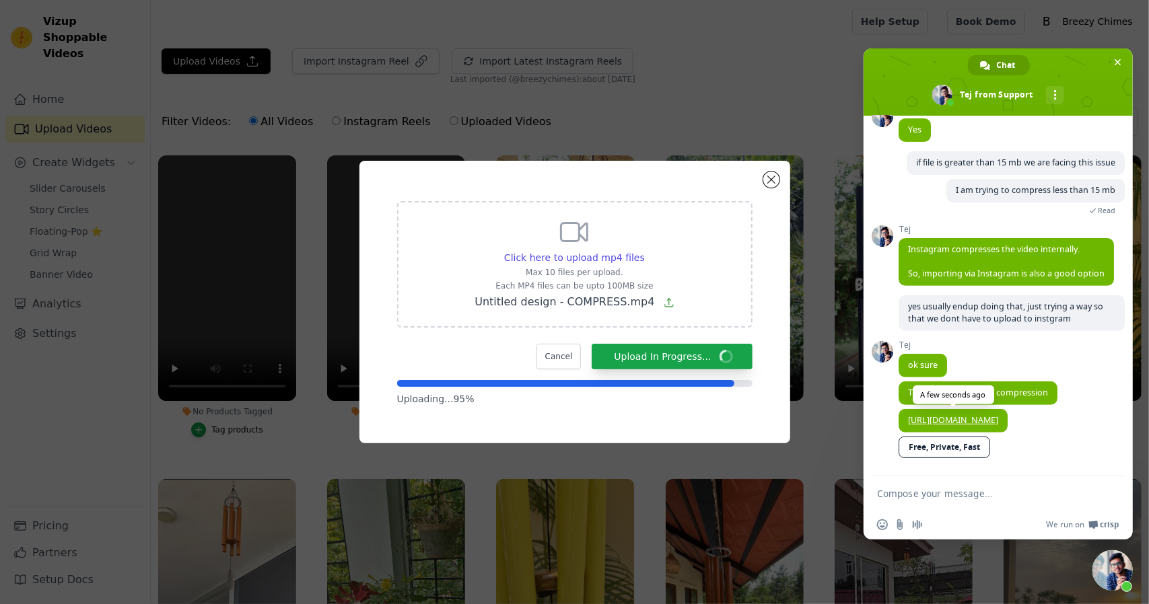
click at [998, 423] on link "[URL][DOMAIN_NAME]" at bounding box center [953, 420] width 90 height 11
click at [899, 493] on textarea "Compose your message..." at bounding box center [983, 494] width 213 height 12
type textarea "ok thank u"
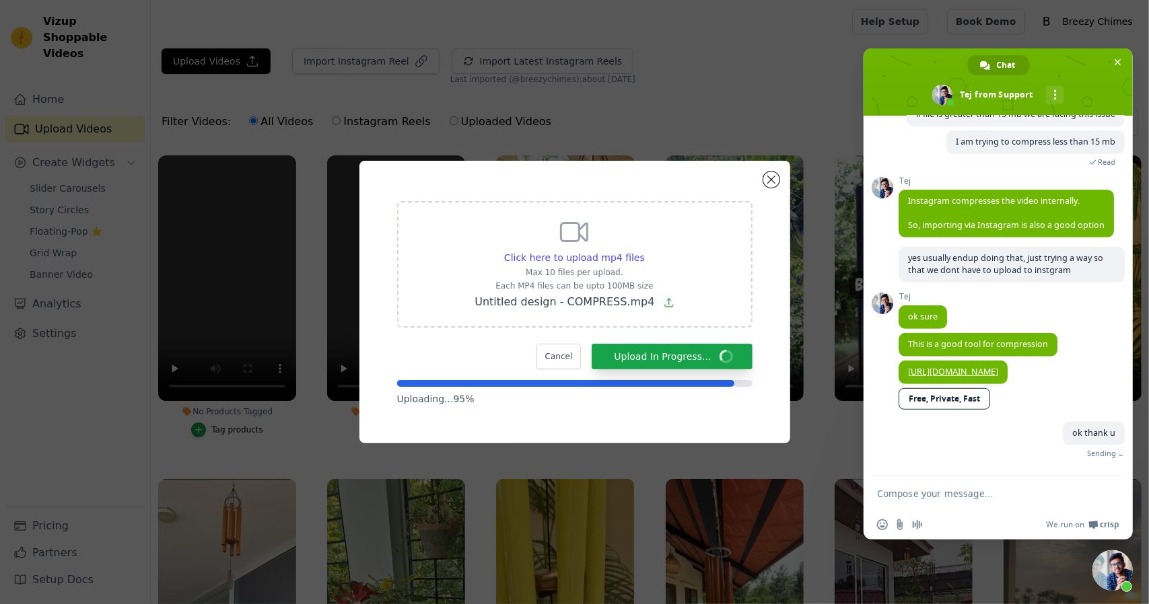
scroll to position [345, 0]
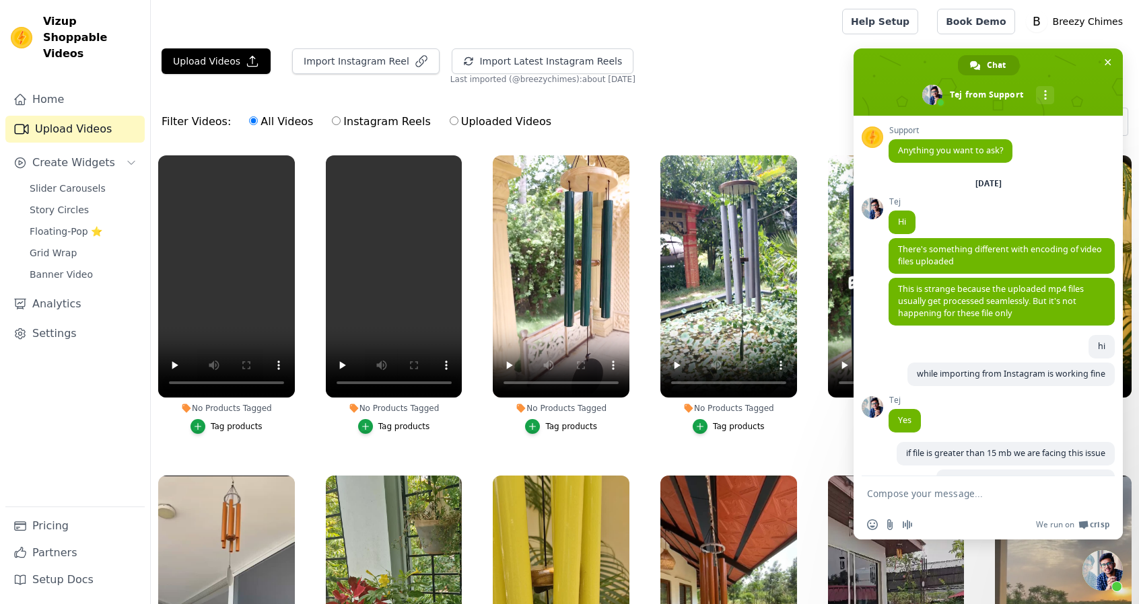
scroll to position [345, 0]
